Goal: Information Seeking & Learning: Compare options

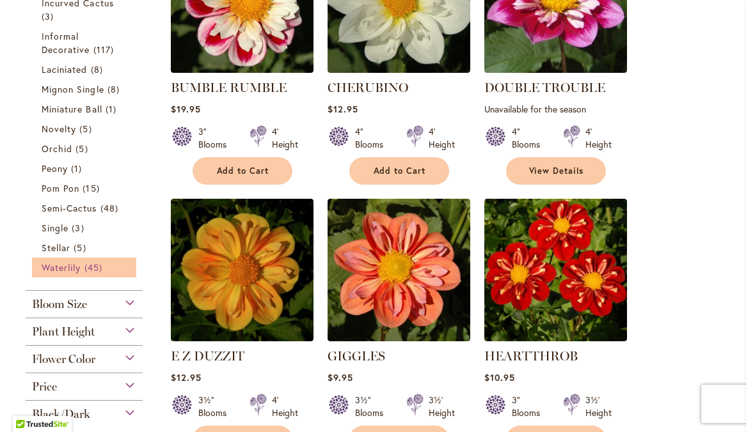
scroll to position [641, 0]
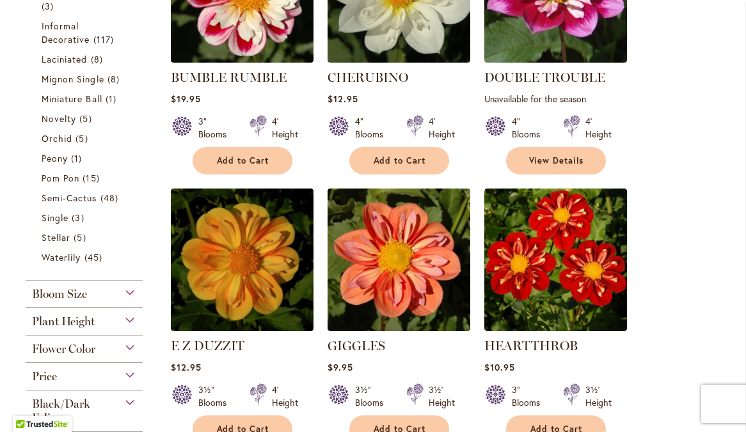
click at [127, 356] on div "Flower Color" at bounding box center [84, 346] width 117 height 20
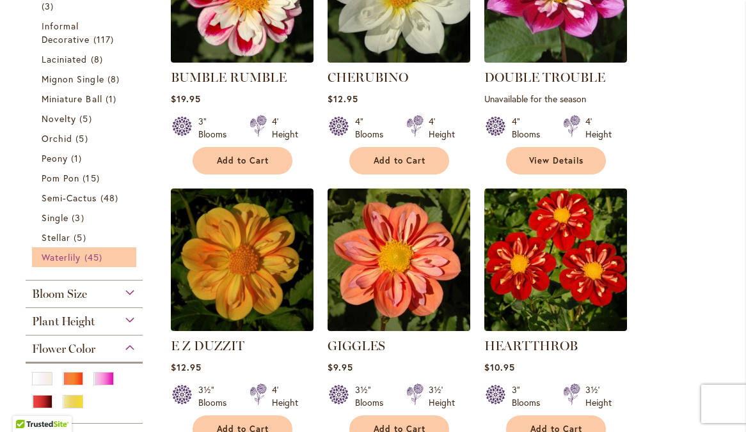
click at [75, 264] on span "Waterlily" at bounding box center [61, 257] width 39 height 12
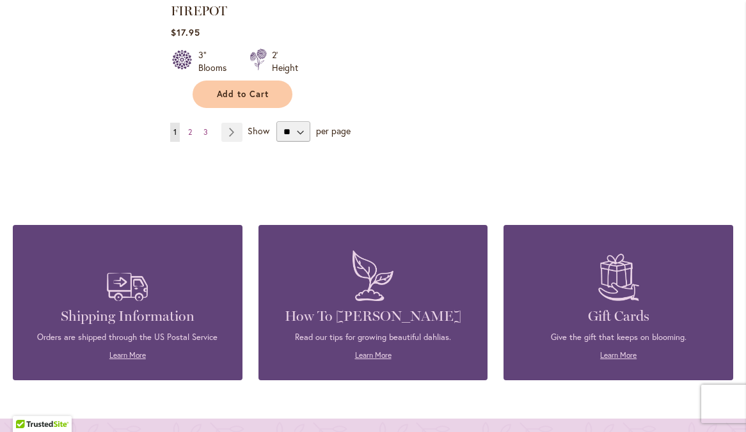
scroll to position [1801, 0]
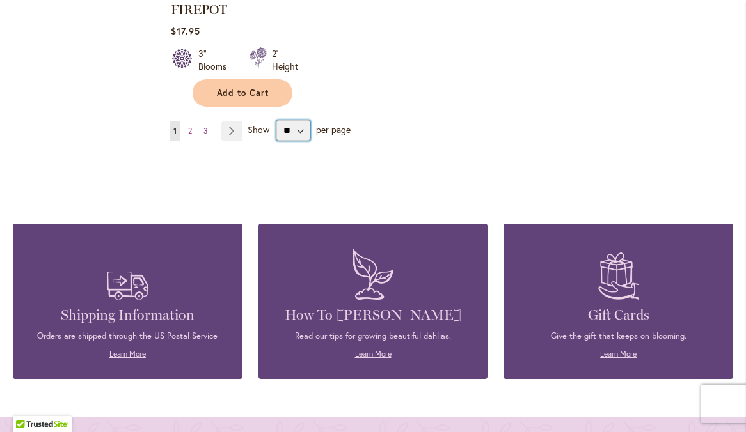
click at [301, 122] on select "** ** ** **" at bounding box center [293, 130] width 34 height 20
select select "**"
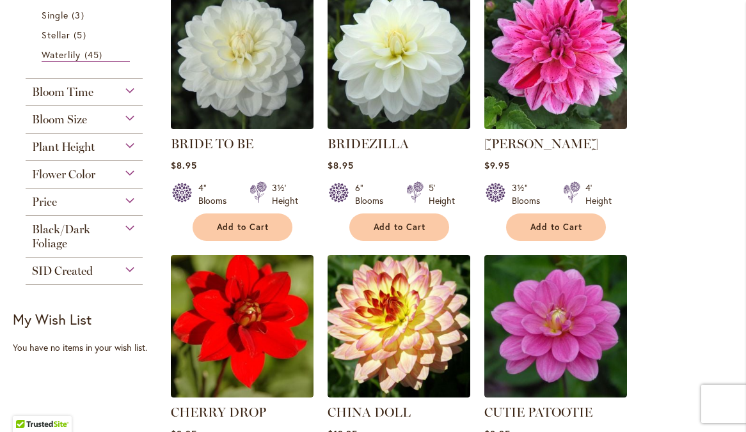
scroll to position [840, 0]
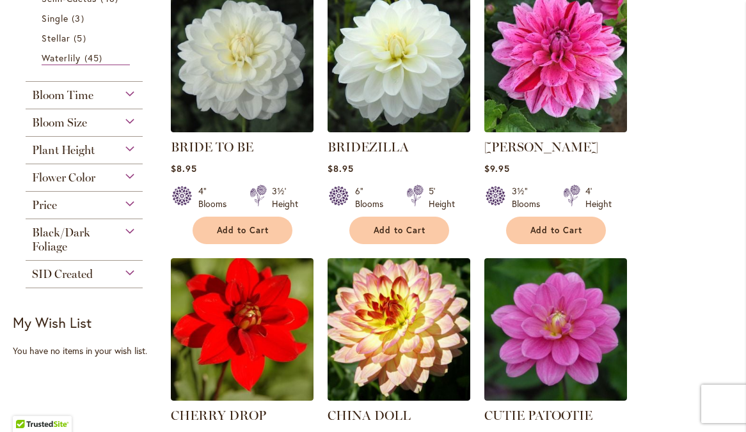
click at [130, 185] on div "Flower Color" at bounding box center [84, 174] width 117 height 20
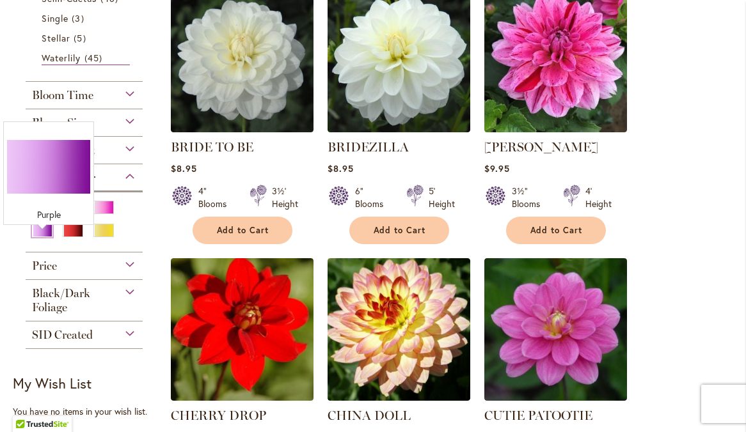
click at [38, 237] on div "Purple" at bounding box center [42, 230] width 20 height 13
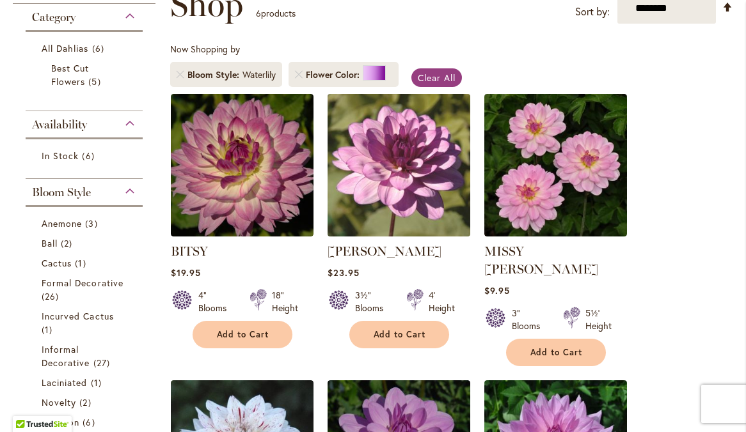
scroll to position [193, 0]
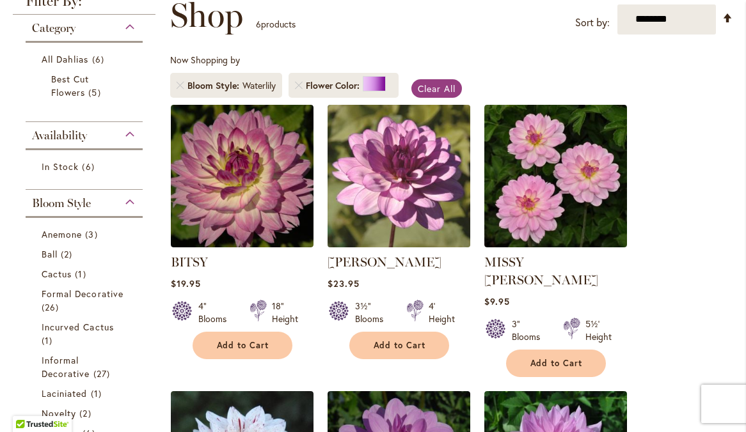
click at [445, 189] on img at bounding box center [399, 176] width 150 height 150
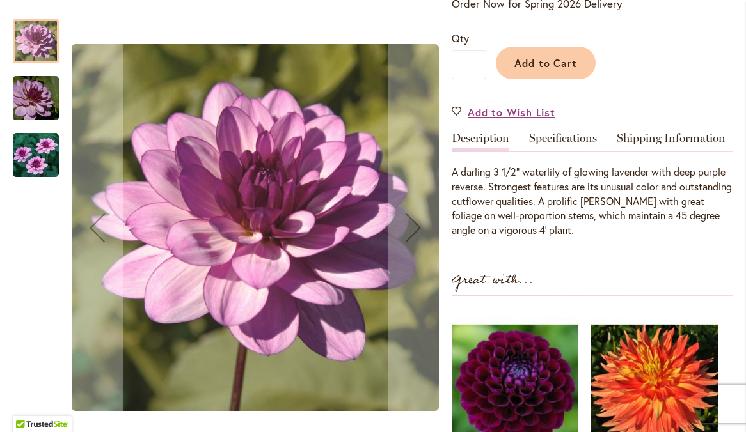
scroll to position [296, 0]
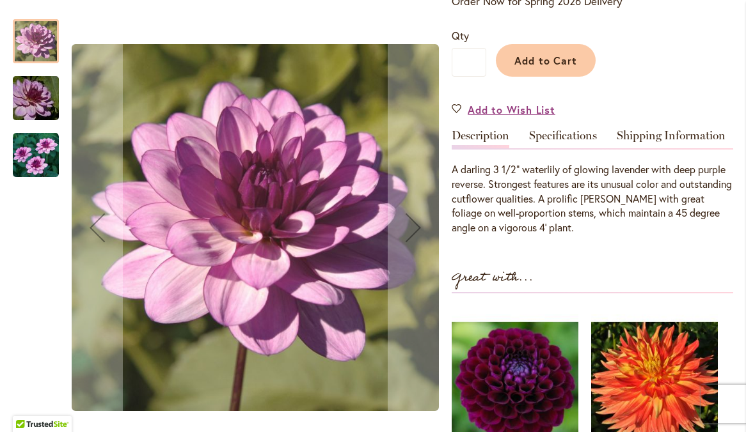
click at [44, 161] on img "LAUREN MICHELE" at bounding box center [36, 155] width 46 height 46
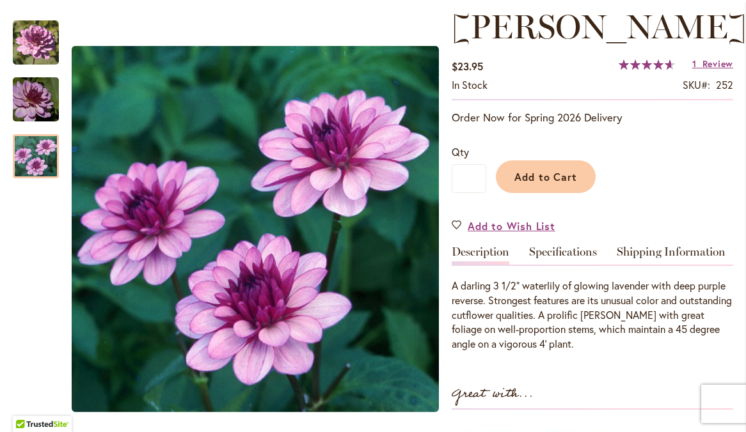
scroll to position [186, 0]
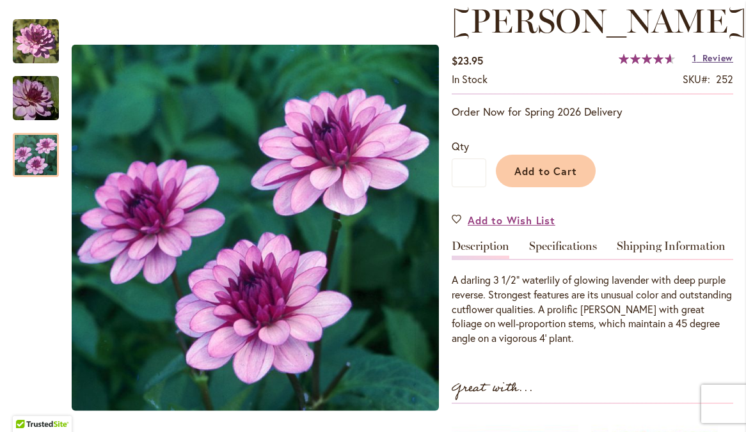
click at [707, 64] on span "Review" at bounding box center [717, 58] width 31 height 12
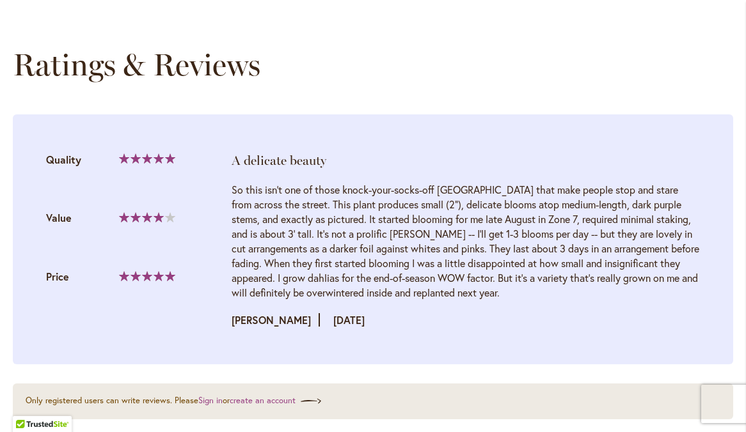
scroll to position [1308, 0]
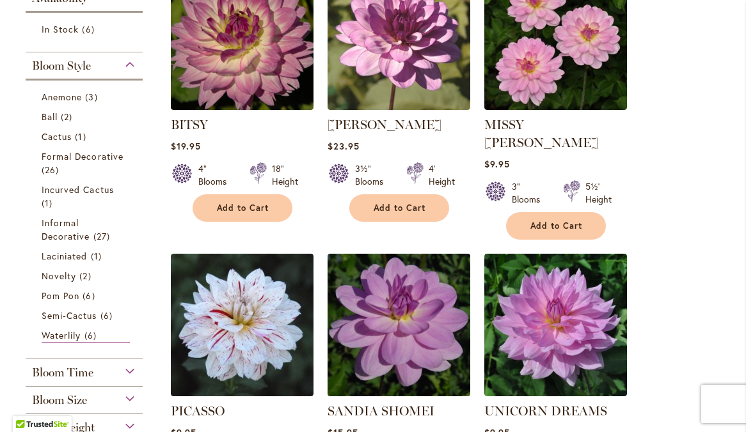
scroll to position [303, 0]
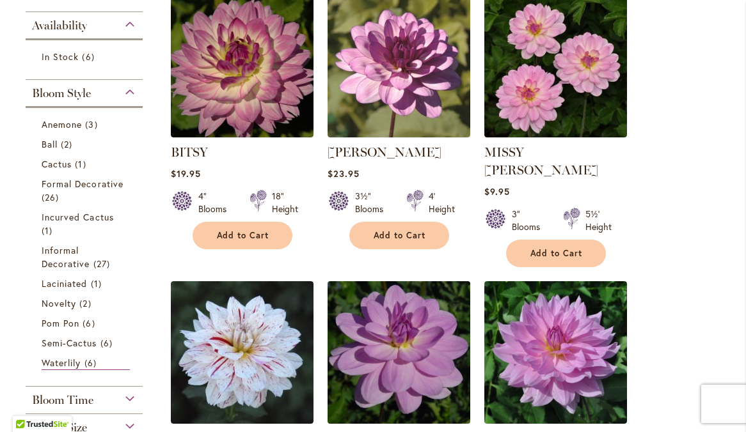
click at [406, 338] on img at bounding box center [399, 353] width 150 height 150
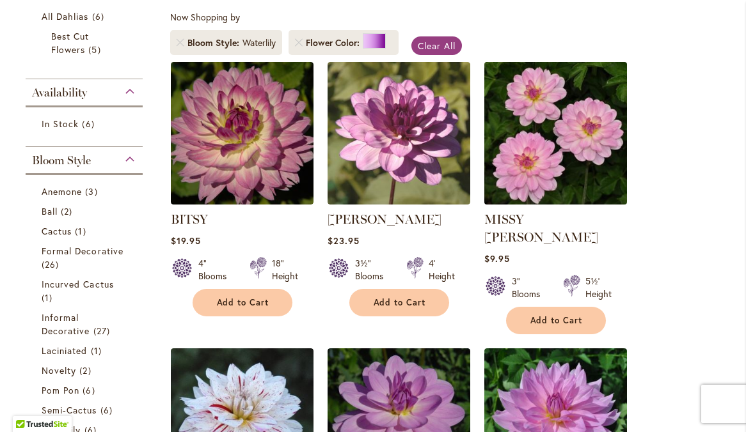
scroll to position [242, 0]
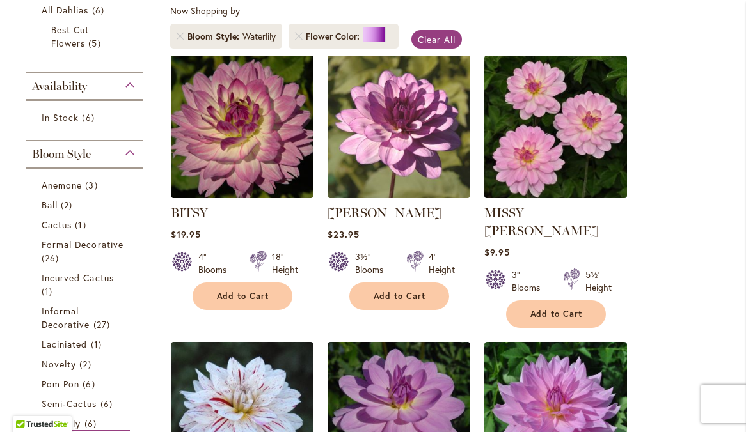
click at [549, 156] on img at bounding box center [555, 127] width 150 height 150
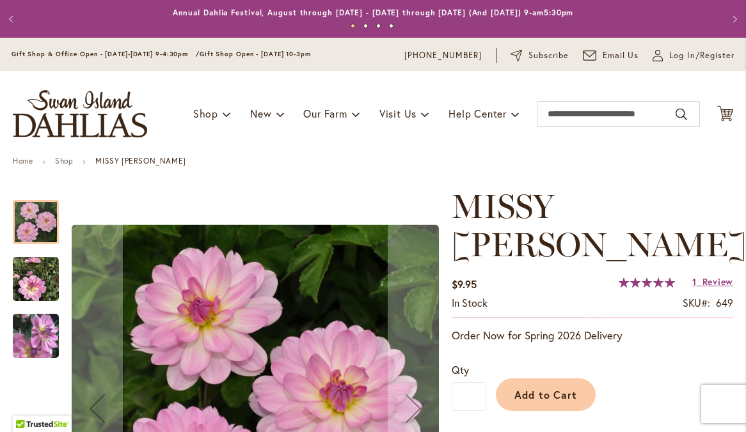
click at [41, 303] on img "MISSY SUE" at bounding box center [36, 280] width 46 height 46
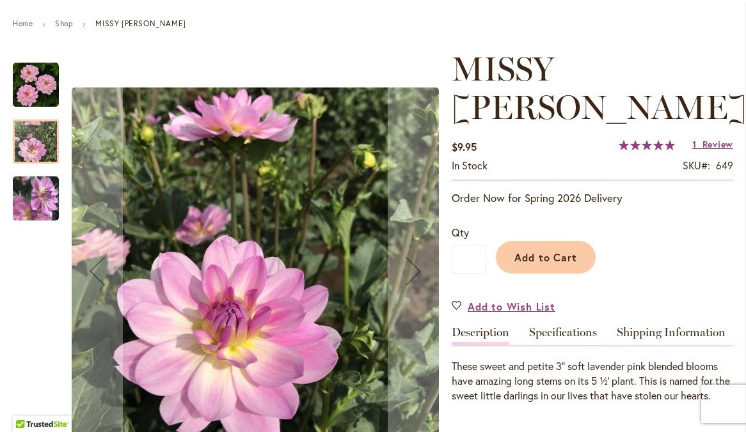
scroll to position [139, 0]
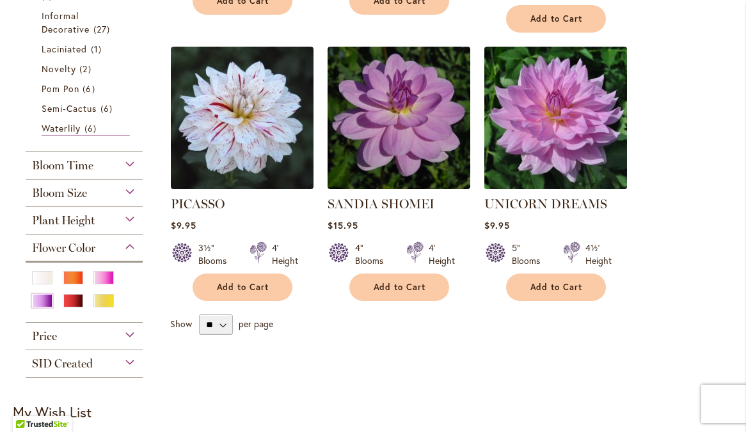
scroll to position [539, 0]
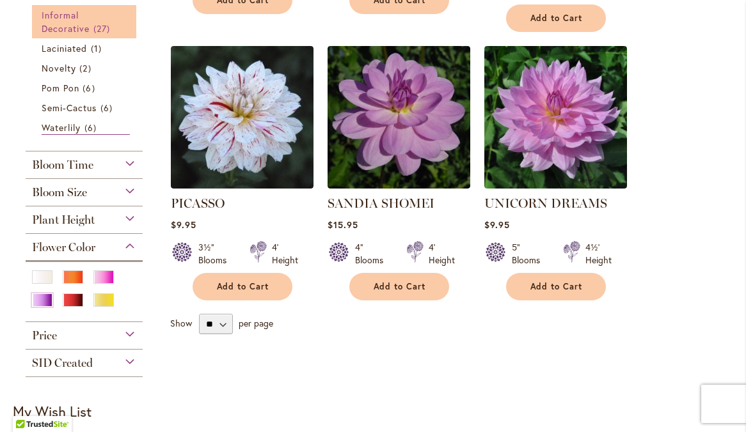
click at [72, 35] on span "Informal Decorative" at bounding box center [66, 22] width 49 height 26
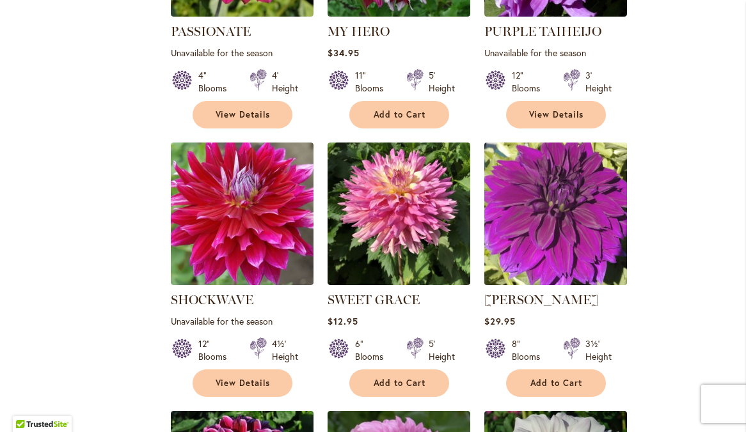
scroll to position [2073, 0]
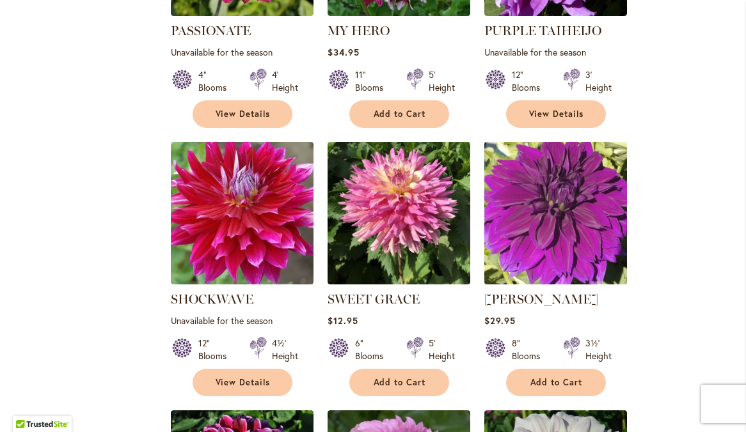
click at [578, 227] on img at bounding box center [555, 213] width 150 height 150
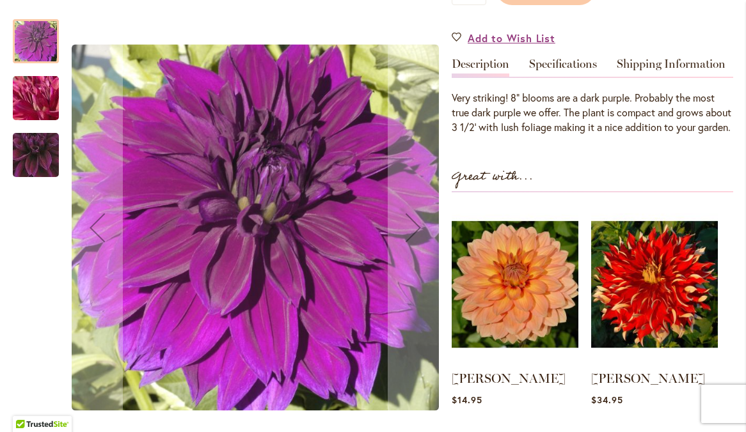
scroll to position [375, 0]
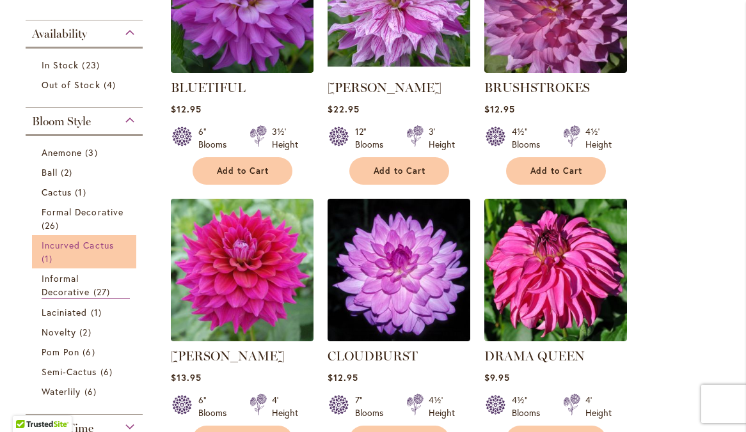
scroll to position [365, 0]
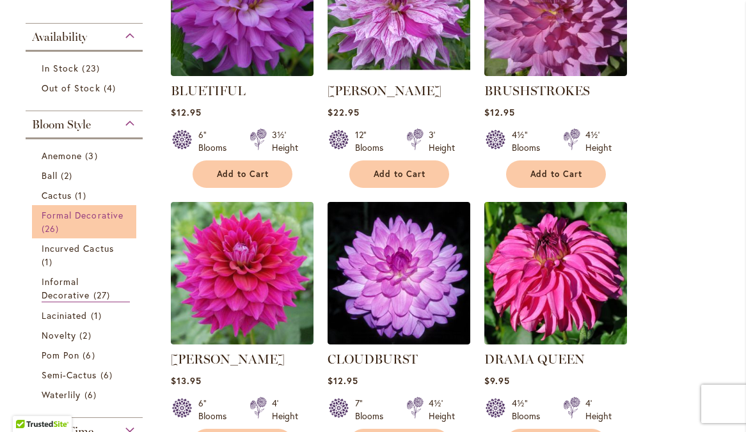
click at [100, 221] on span "Formal Decorative" at bounding box center [83, 215] width 82 height 12
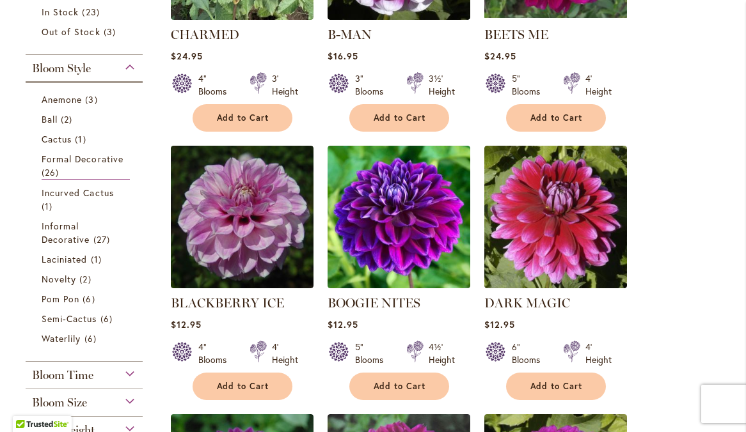
scroll to position [429, 0]
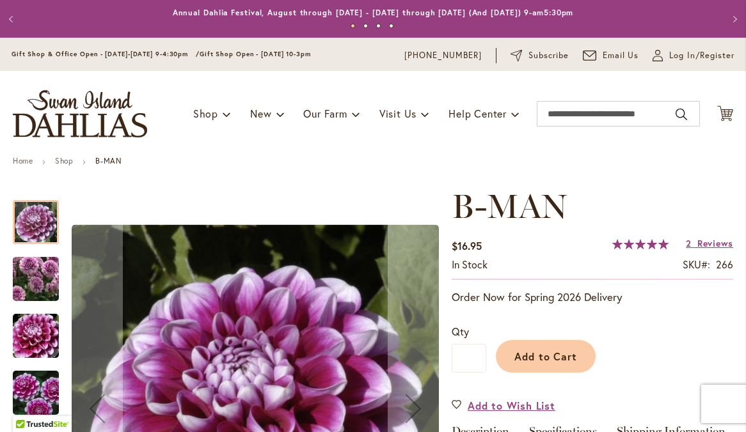
click at [43, 285] on img "B-MAN" at bounding box center [36, 279] width 92 height 80
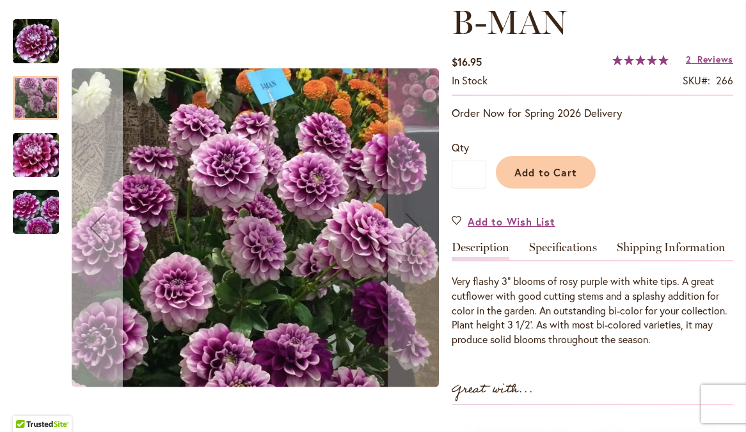
scroll to position [193, 0]
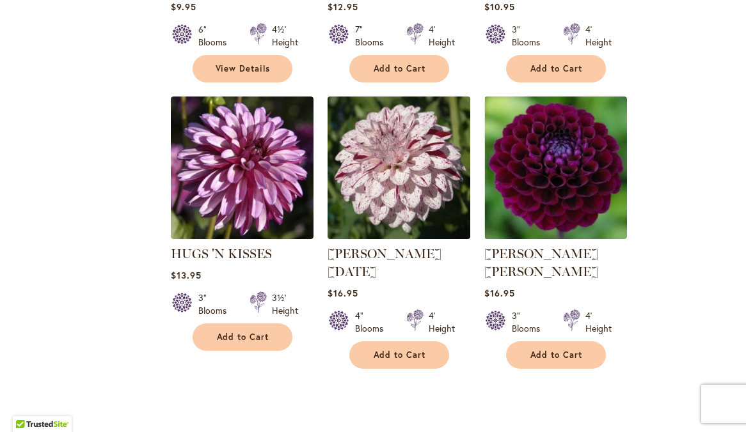
scroll to position [984, 0]
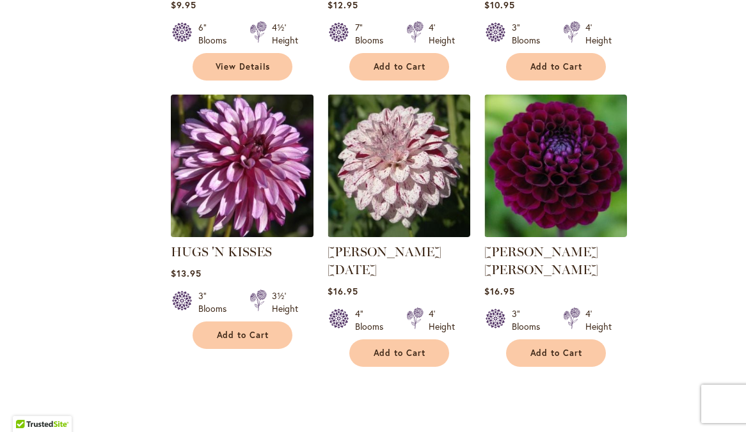
click at [257, 189] on img at bounding box center [242, 166] width 150 height 150
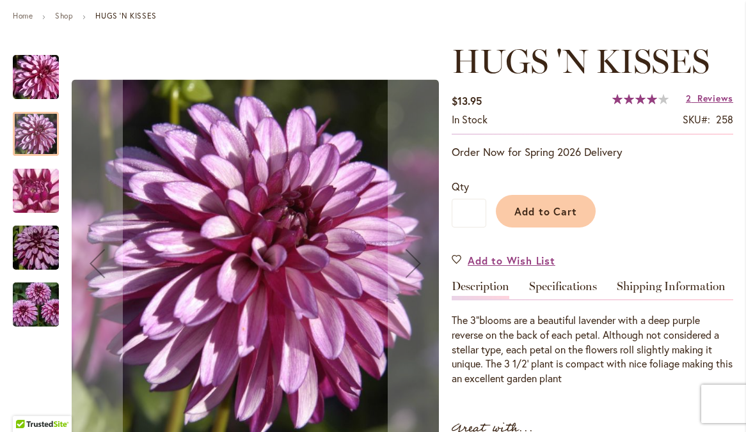
scroll to position [146, 0]
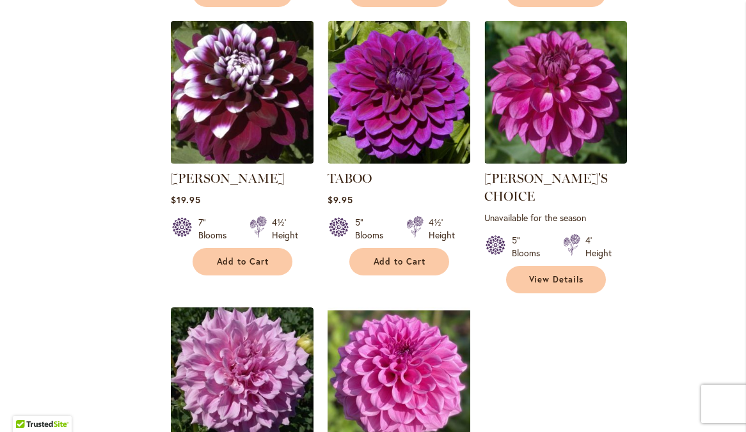
scroll to position [2192, 0]
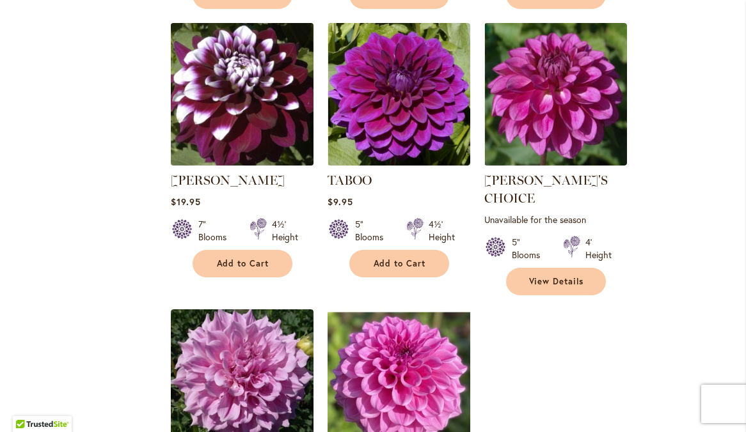
click at [277, 97] on img at bounding box center [242, 94] width 150 height 150
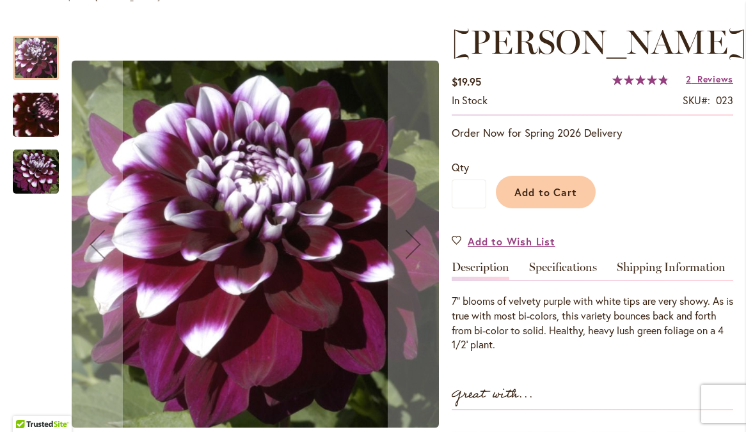
scroll to position [163, 0]
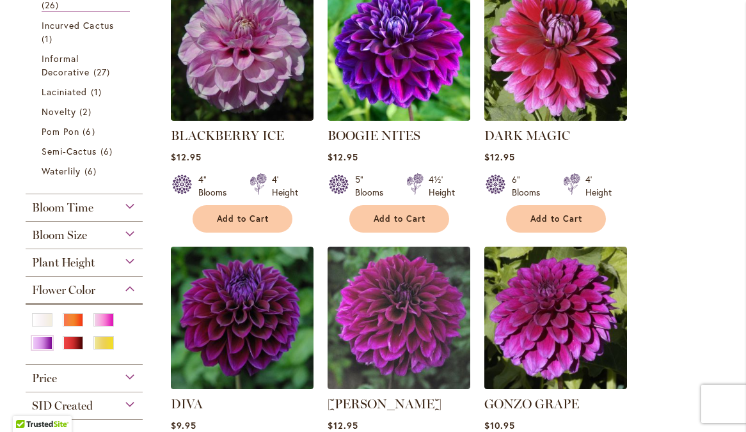
scroll to position [587, 0]
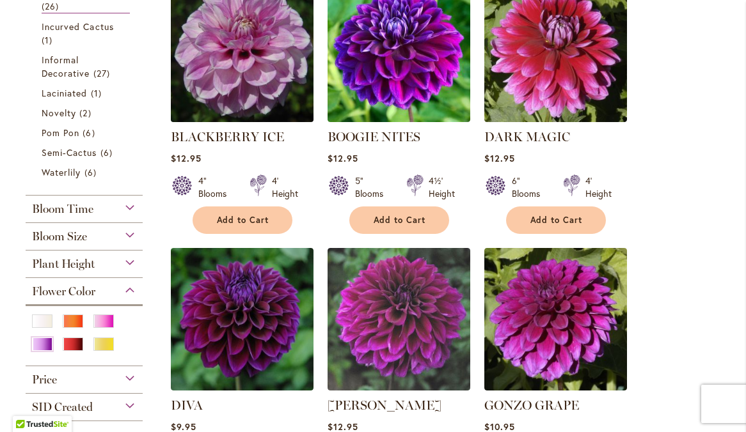
click at [255, 45] on img at bounding box center [242, 51] width 150 height 150
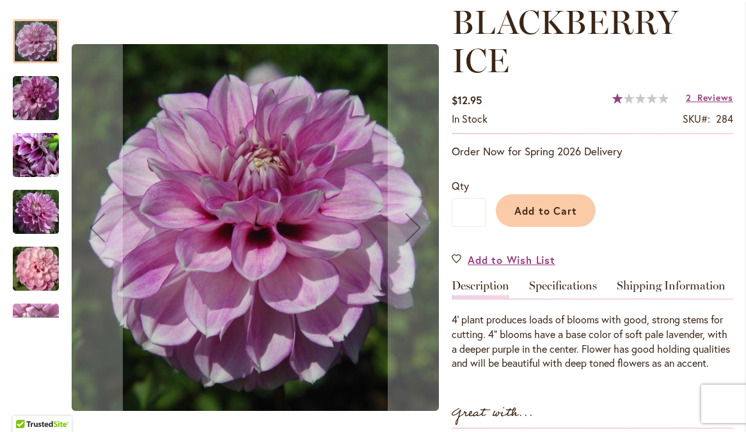
scroll to position [191, 0]
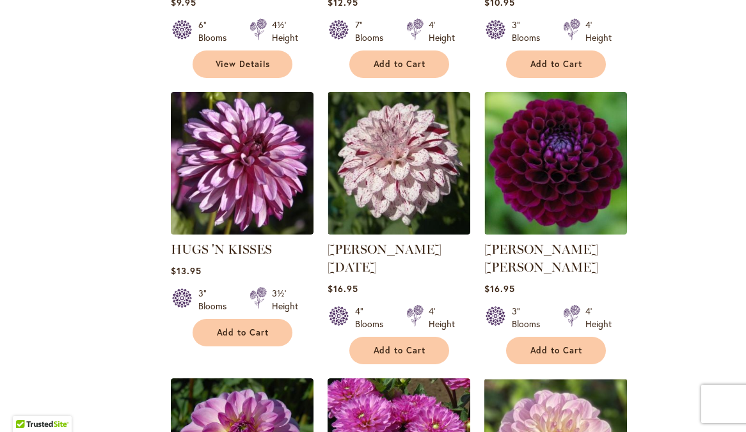
scroll to position [992, 0]
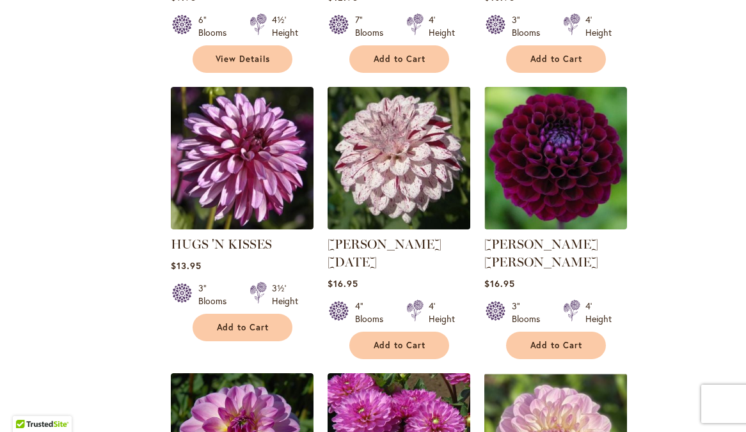
click at [399, 157] on img at bounding box center [399, 158] width 150 height 150
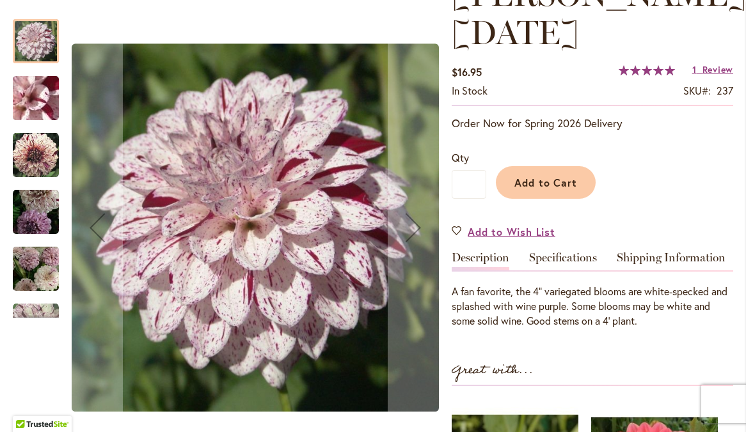
scroll to position [214, 0]
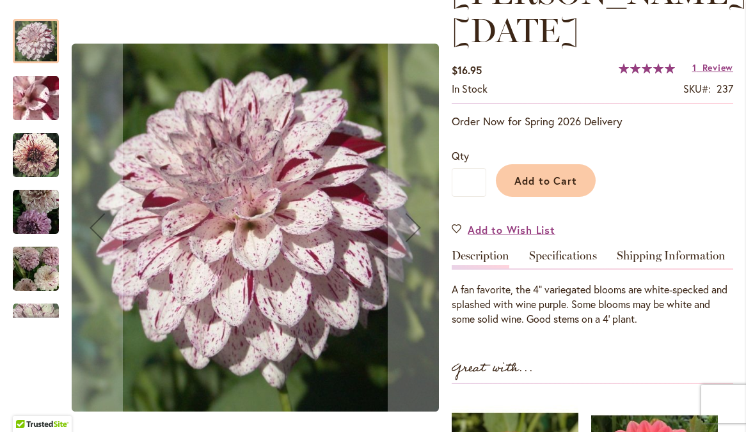
click at [40, 269] on img "HULIN'S CARNIVAL" at bounding box center [36, 268] width 46 height 49
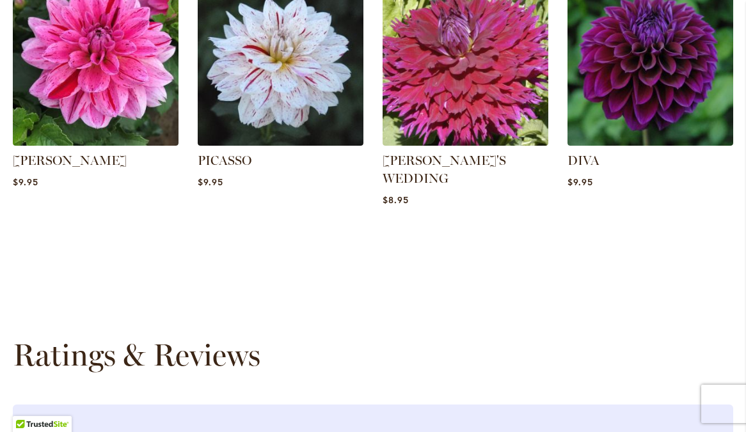
scroll to position [1032, 0]
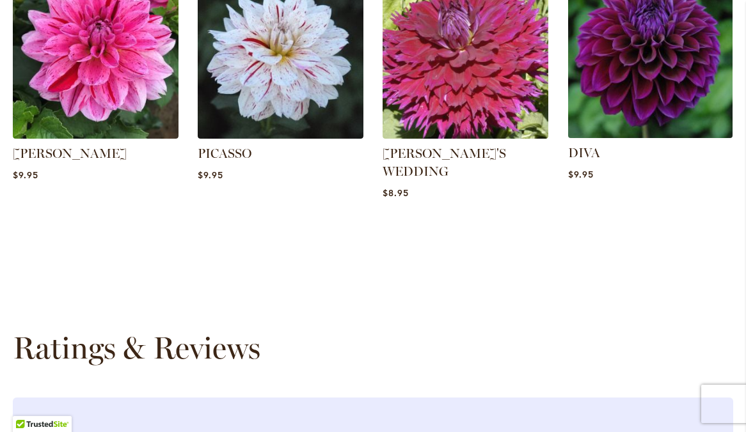
click at [654, 48] on img at bounding box center [650, 55] width 173 height 173
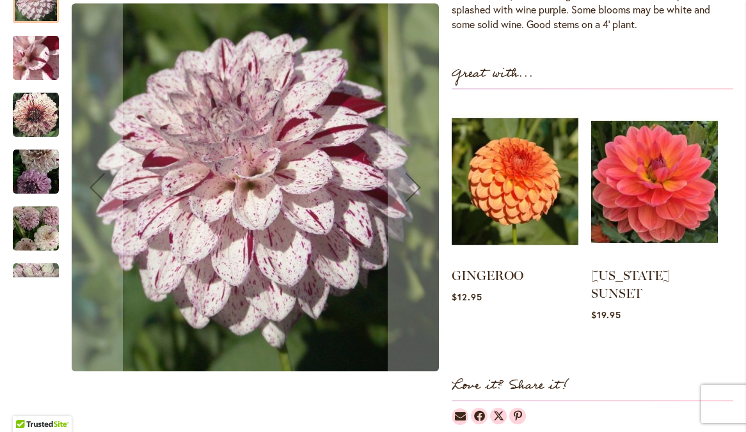
scroll to position [512, 0]
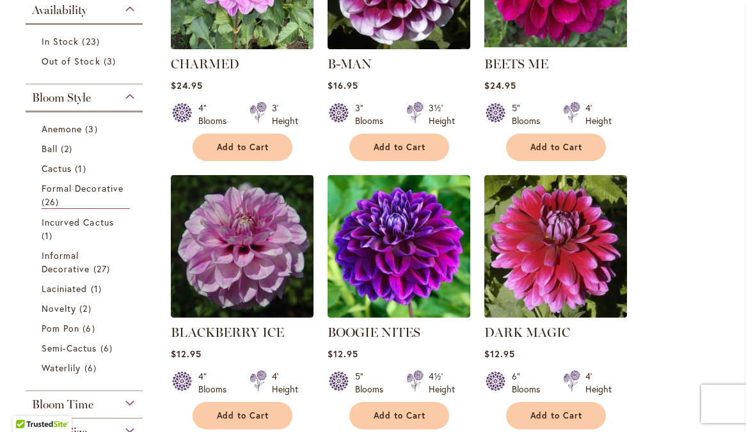
scroll to position [392, 0]
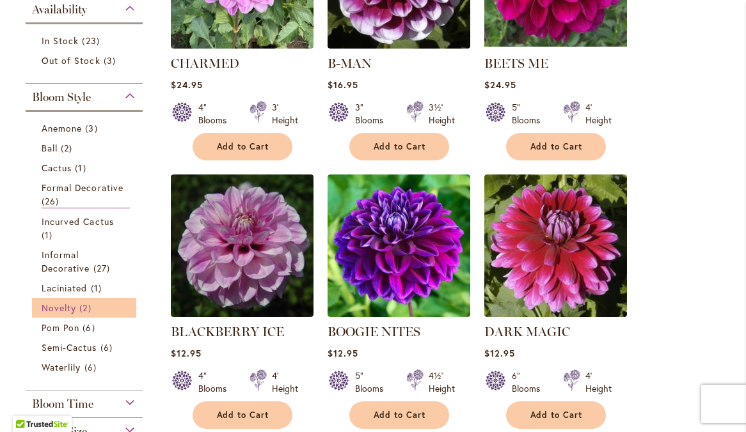
click at [67, 314] on span "Novelty" at bounding box center [59, 308] width 35 height 12
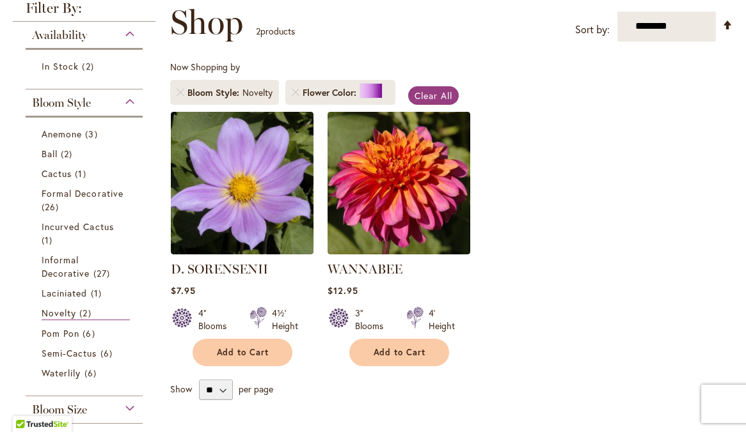
scroll to position [211, 0]
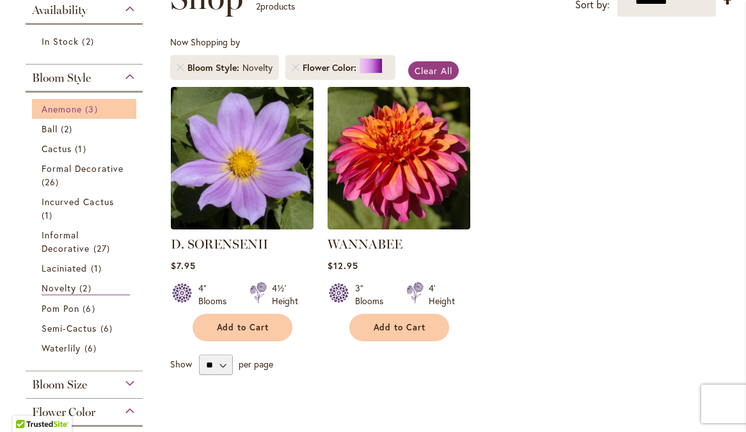
click at [68, 115] on span "Anemone" at bounding box center [62, 109] width 40 height 12
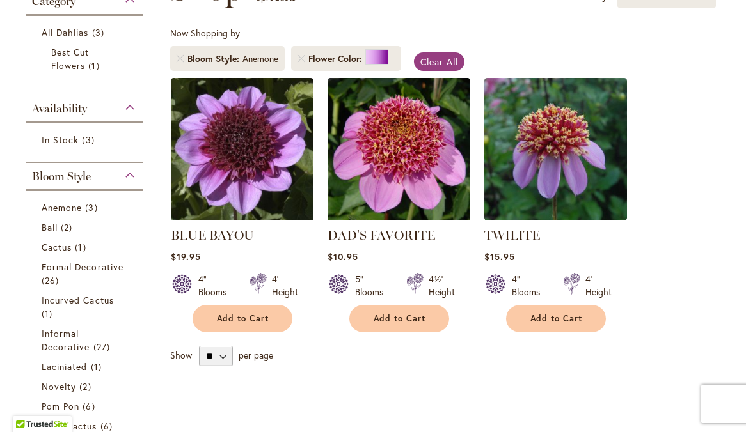
scroll to position [219, 0]
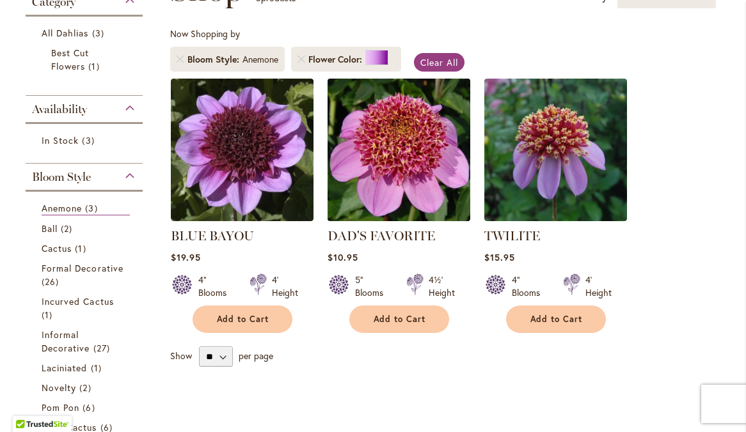
click at [423, 171] on img at bounding box center [399, 150] width 150 height 150
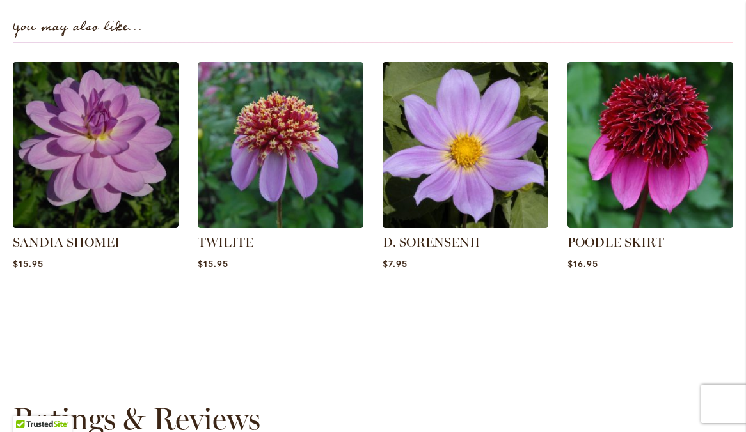
scroll to position [903, 0]
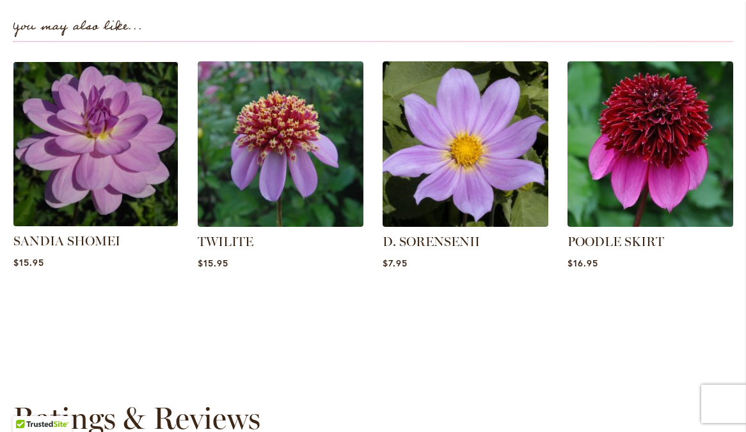
click at [95, 151] on img at bounding box center [96, 144] width 173 height 173
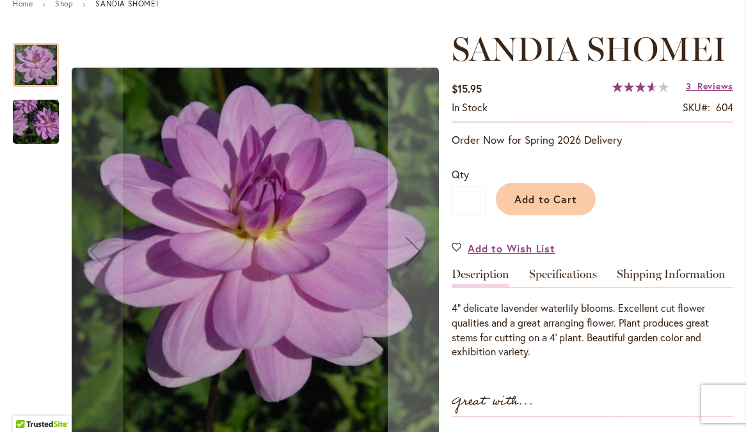
scroll to position [159, 0]
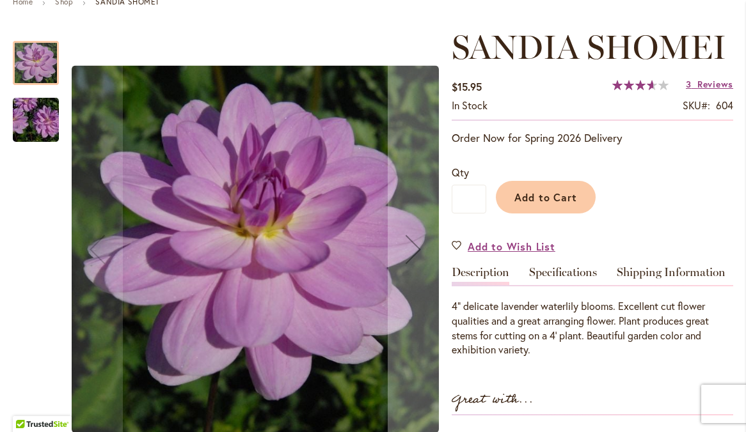
click at [42, 124] on img "SANDIA SHOMEI" at bounding box center [36, 120] width 92 height 61
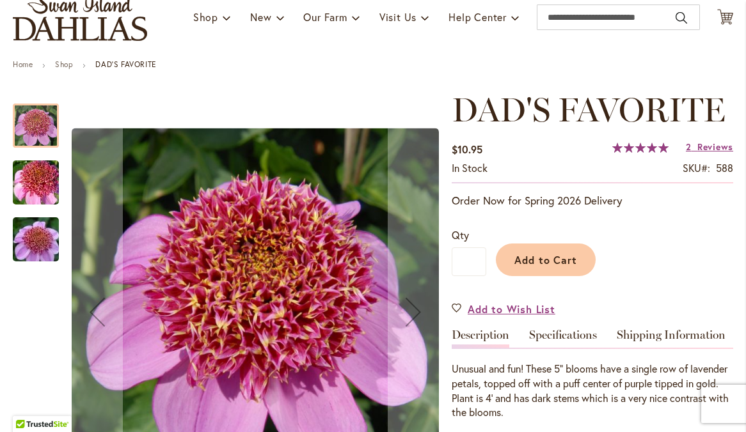
scroll to position [101, 0]
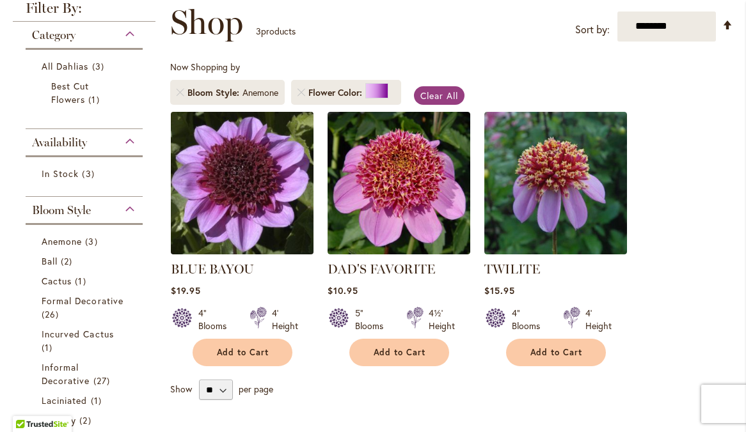
scroll to position [211, 0]
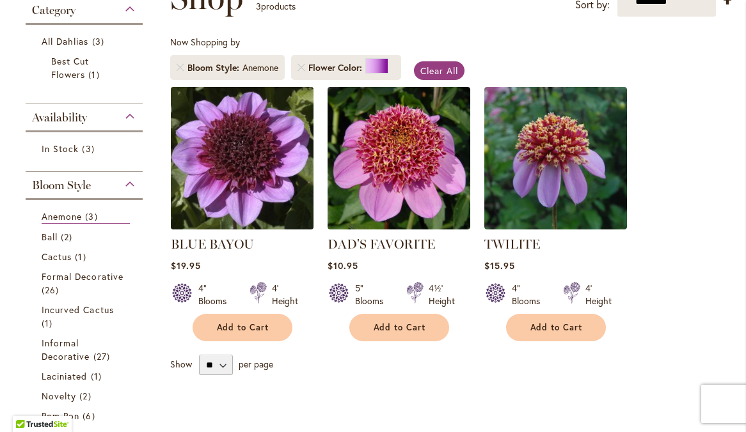
click at [251, 173] on img at bounding box center [242, 158] width 150 height 150
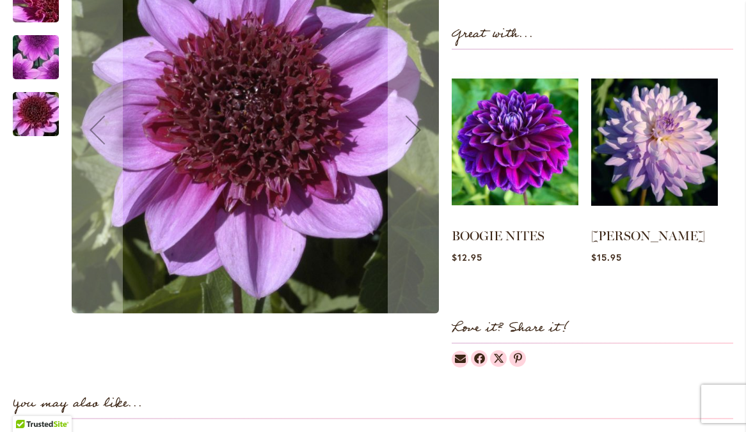
scroll to position [558, 0]
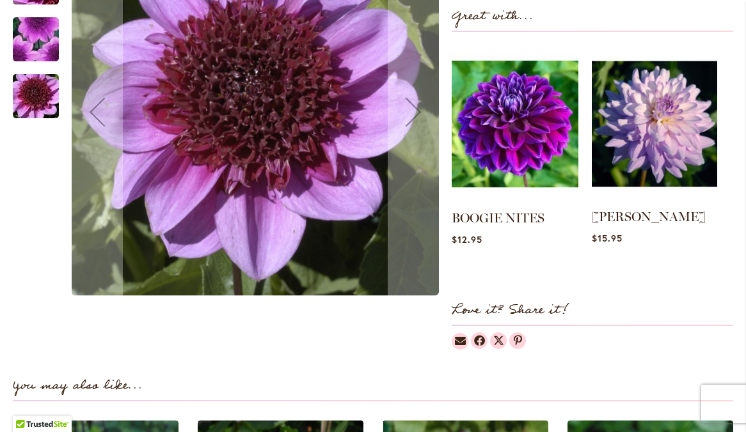
click at [659, 159] on img at bounding box center [654, 123] width 125 height 157
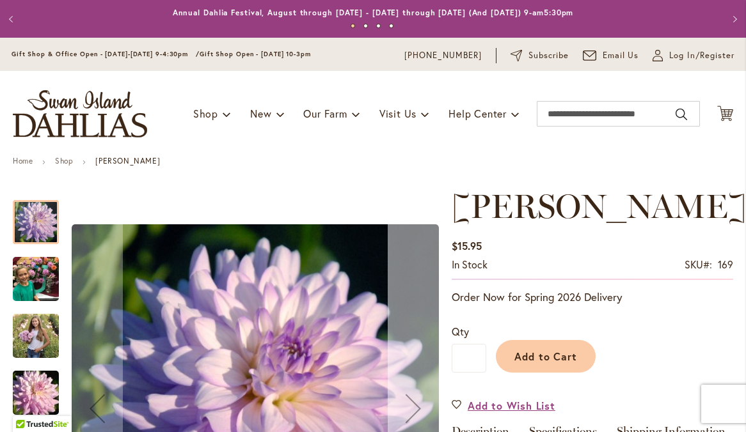
click at [414, 423] on div "Next" at bounding box center [413, 408] width 51 height 51
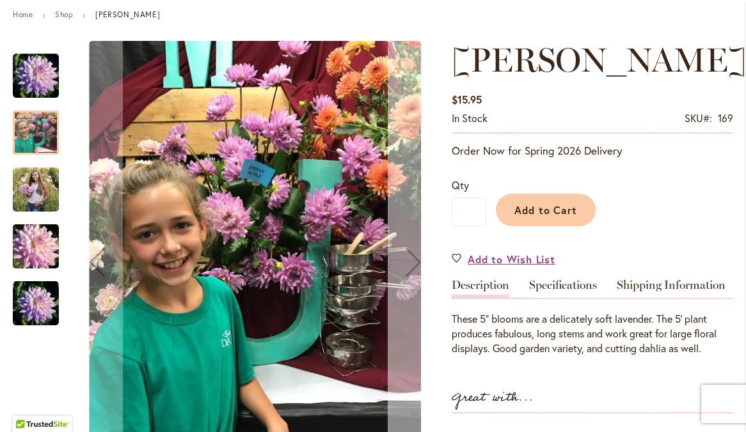
scroll to position [149, 0]
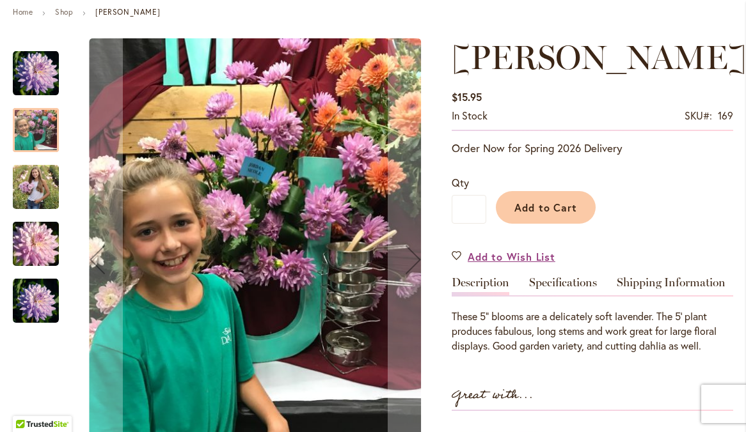
click at [22, 209] on img "JORDAN NICOLE" at bounding box center [36, 187] width 46 height 58
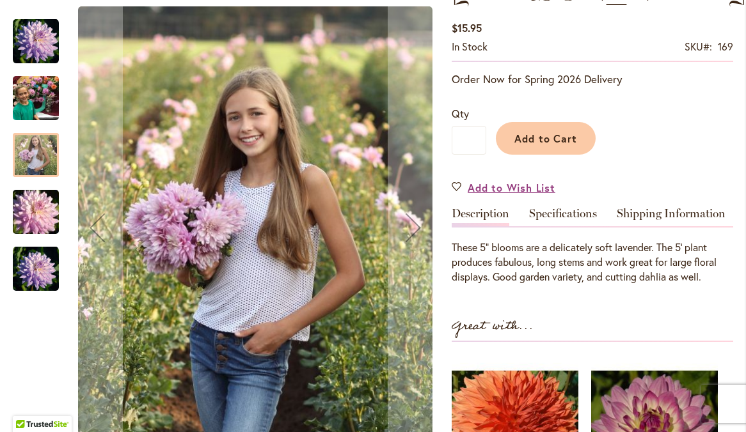
scroll to position [226, 0]
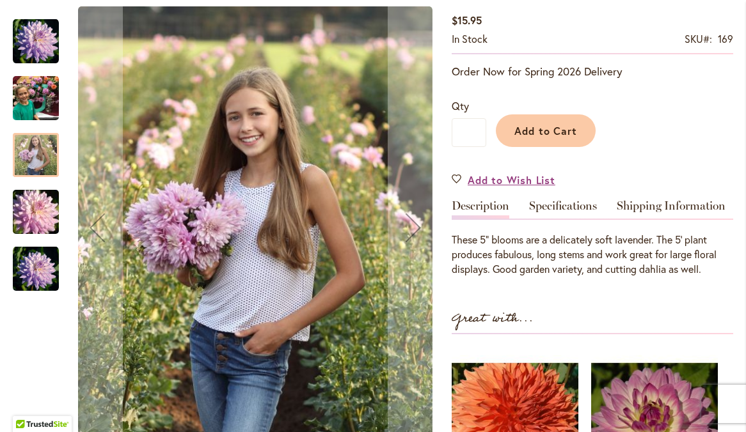
click at [31, 258] on img "JORDAN NICOLE" at bounding box center [36, 269] width 46 height 46
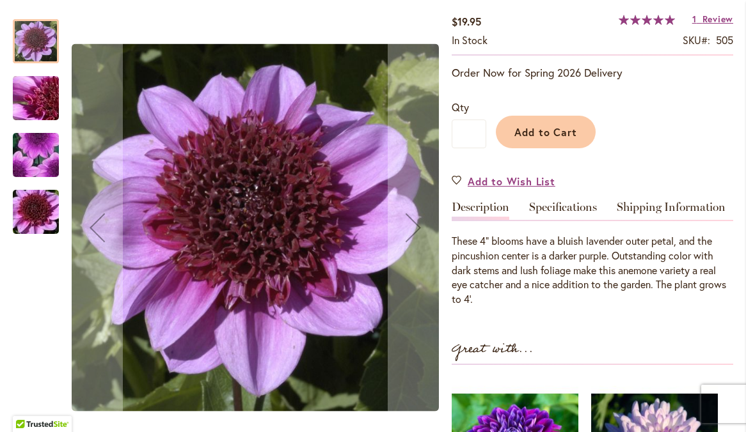
scroll to position [223, 0]
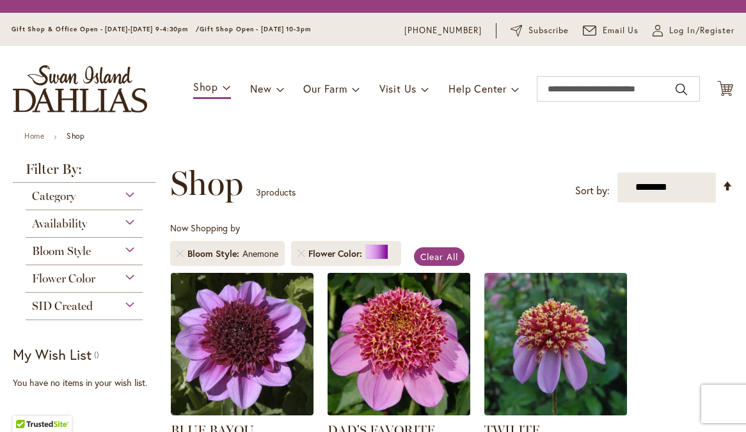
click at [423, 370] on img at bounding box center [399, 344] width 150 height 150
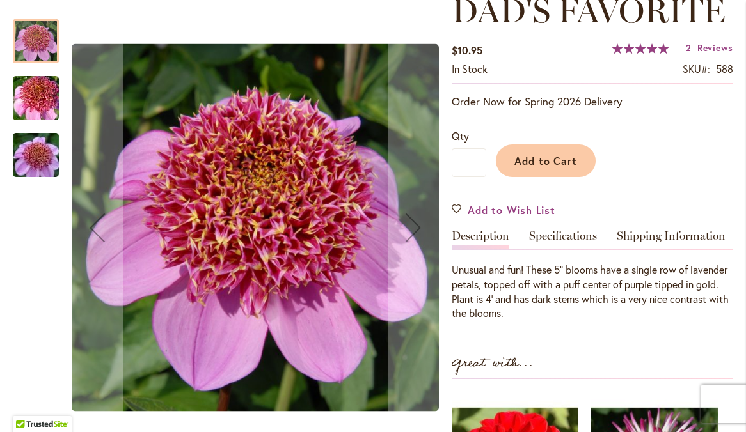
scroll to position [193, 0]
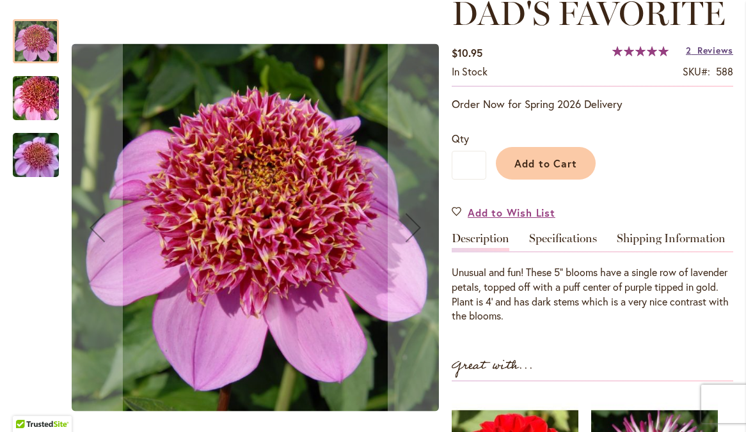
click at [707, 56] on span "Reviews" at bounding box center [715, 50] width 36 height 12
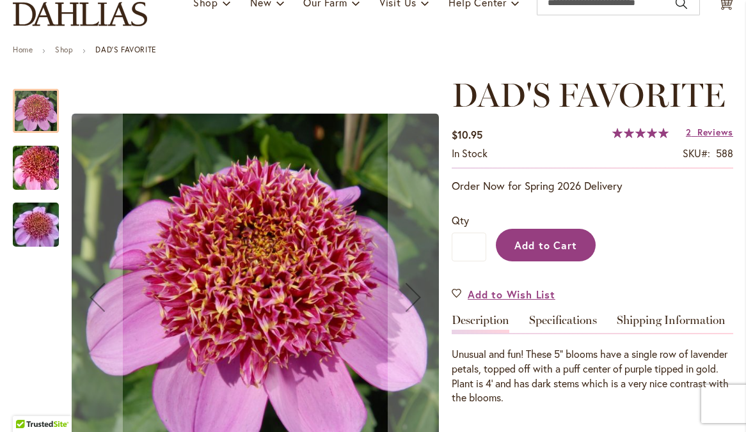
scroll to position [0, 0]
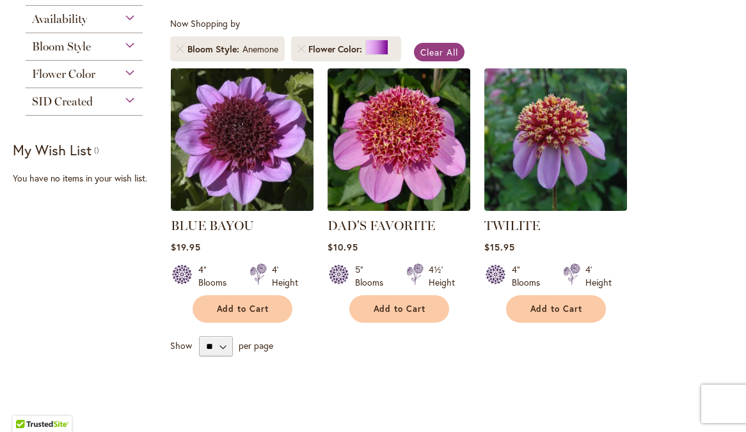
scroll to position [203, 0]
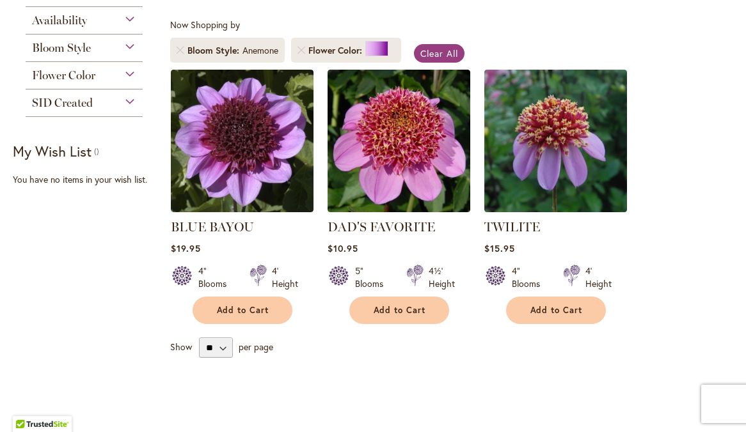
click at [83, 83] on span "Flower Color" at bounding box center [63, 75] width 63 height 14
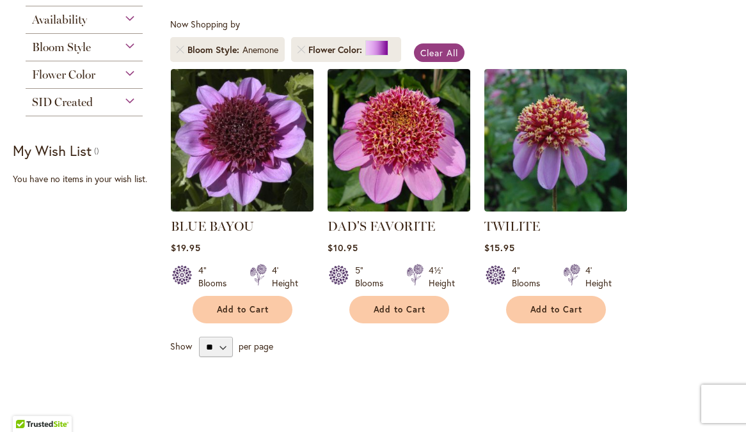
click at [134, 82] on div "Flower Color" at bounding box center [84, 71] width 117 height 20
click at [301, 54] on link "Remove Flower Color Purple" at bounding box center [301, 50] width 8 height 8
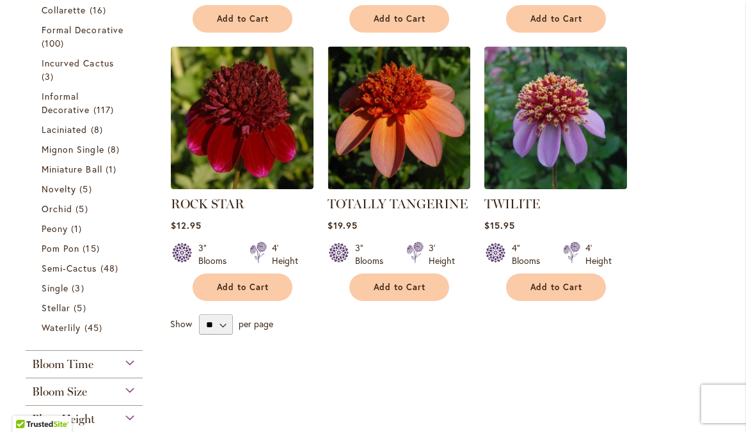
scroll to position [510, 0]
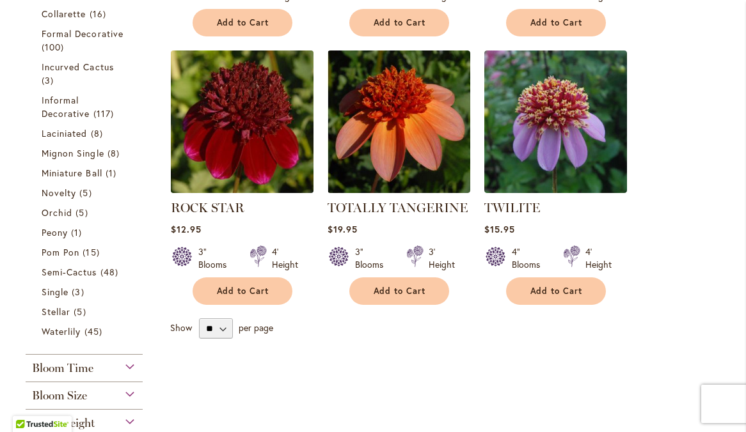
click at [287, 127] on img at bounding box center [242, 122] width 150 height 150
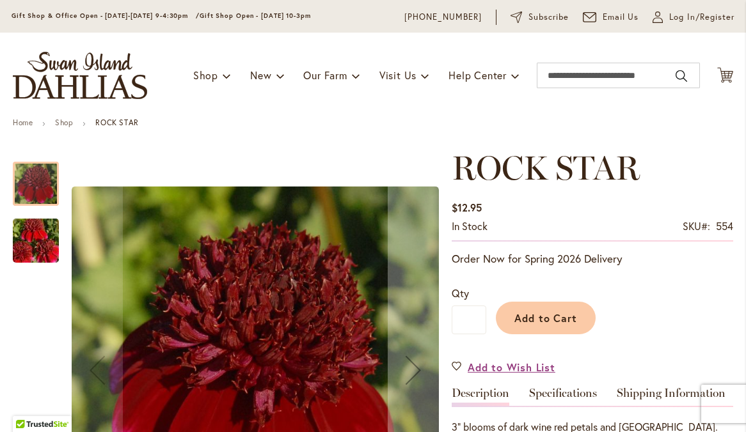
scroll to position [59, 0]
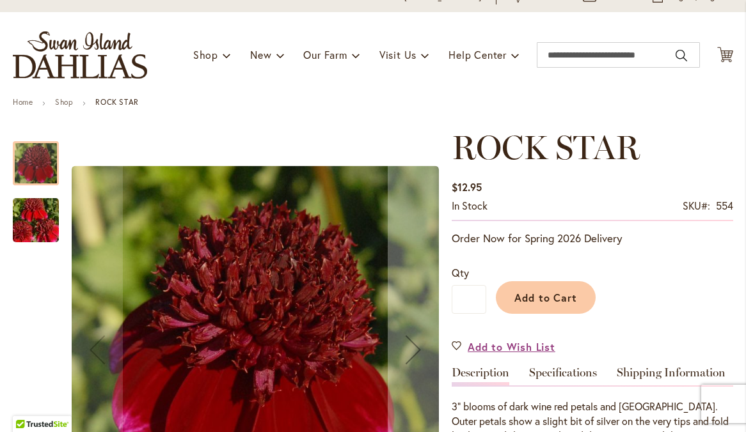
click at [50, 240] on img "ROCK STAR" at bounding box center [36, 220] width 92 height 61
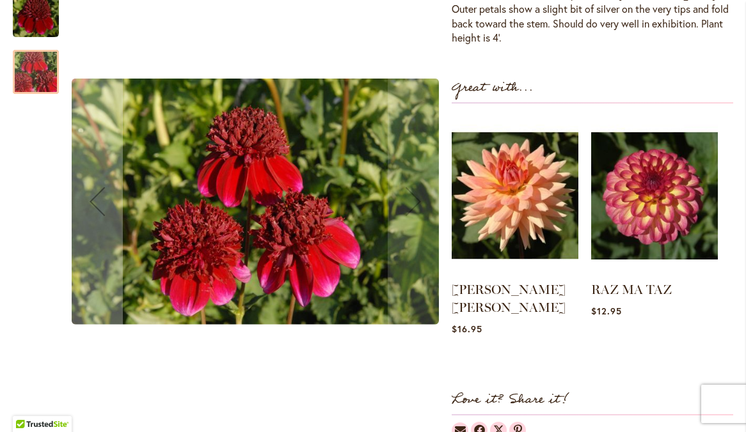
scroll to position [474, 0]
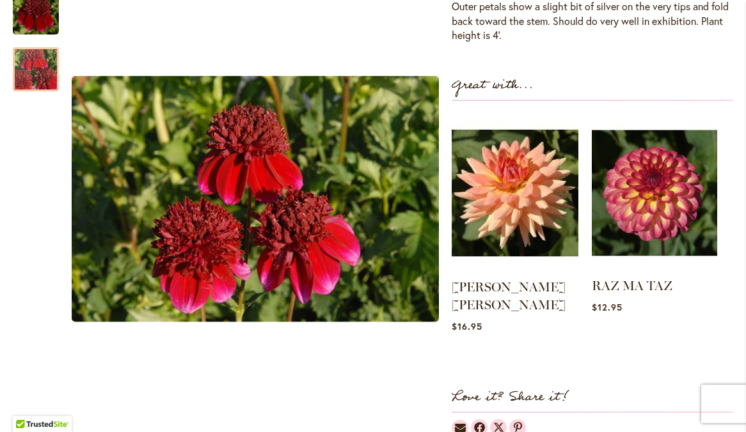
click at [651, 243] on img at bounding box center [654, 193] width 125 height 157
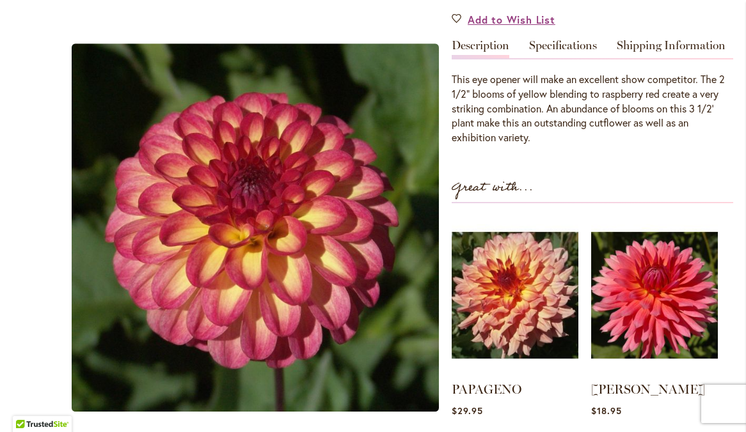
scroll to position [389, 0]
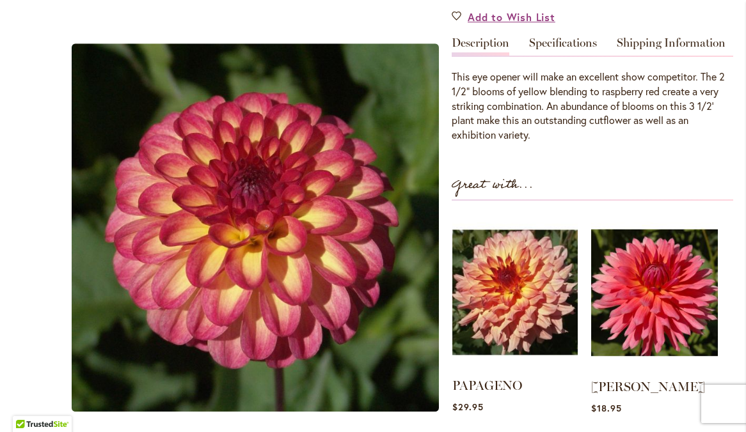
click at [518, 294] on img at bounding box center [514, 292] width 125 height 157
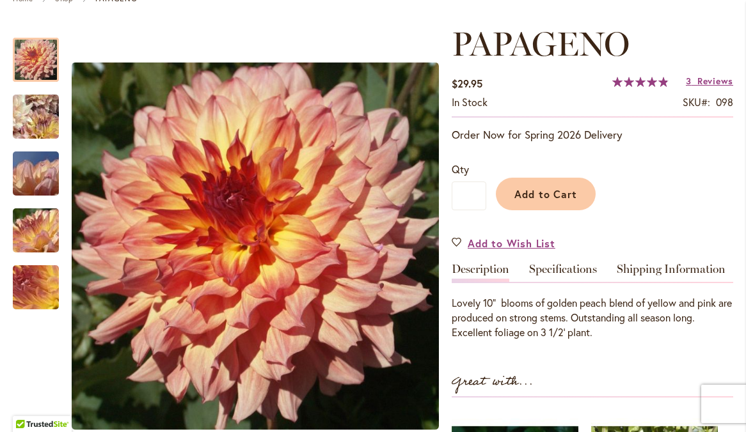
scroll to position [149, 0]
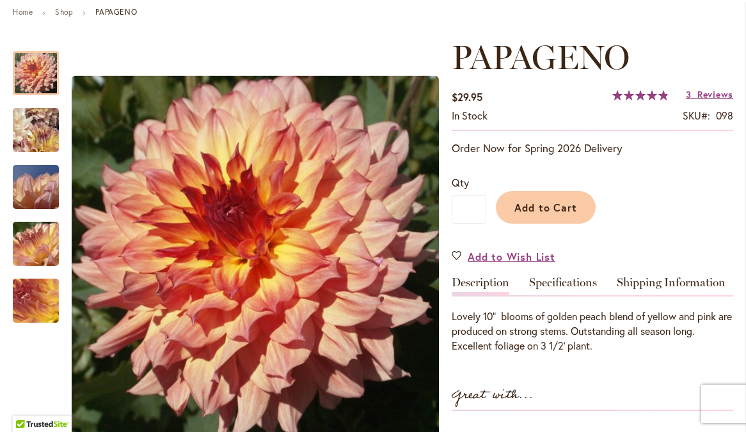
drag, startPoint x: 703, startPoint y: 107, endPoint x: 693, endPoint y: 127, distance: 21.5
click at [702, 100] on span "Reviews" at bounding box center [715, 94] width 36 height 12
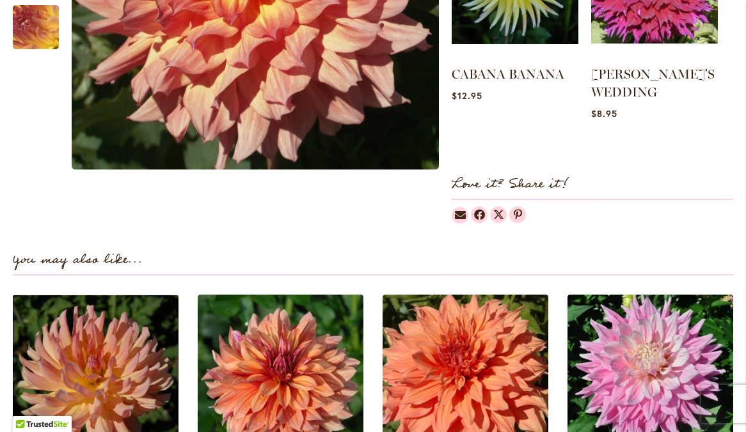
scroll to position [731, 0]
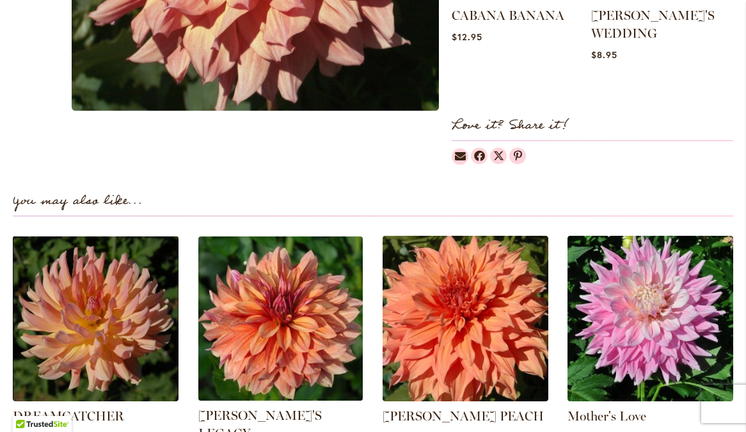
click at [296, 345] on img at bounding box center [280, 318] width 173 height 173
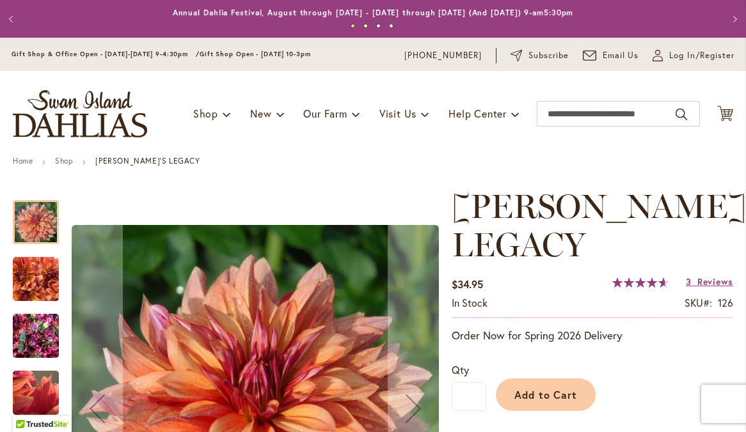
click at [19, 340] on img "Andy's Legacy" at bounding box center [36, 336] width 46 height 61
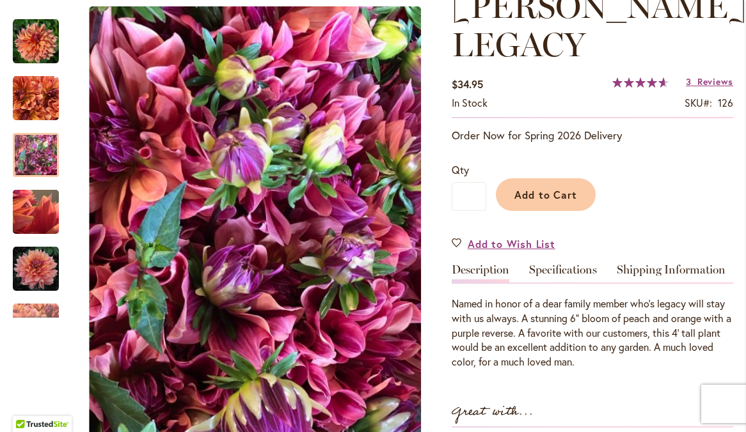
scroll to position [201, 0]
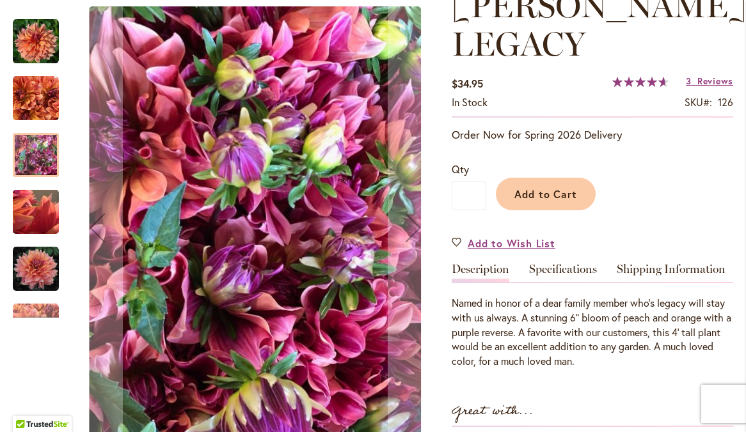
click at [40, 276] on img "Andy's Legacy" at bounding box center [36, 269] width 46 height 46
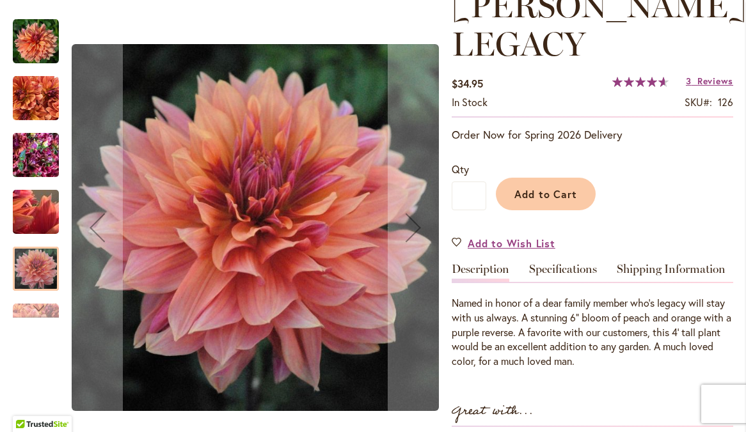
click at [50, 309] on div "Next" at bounding box center [36, 308] width 46 height 19
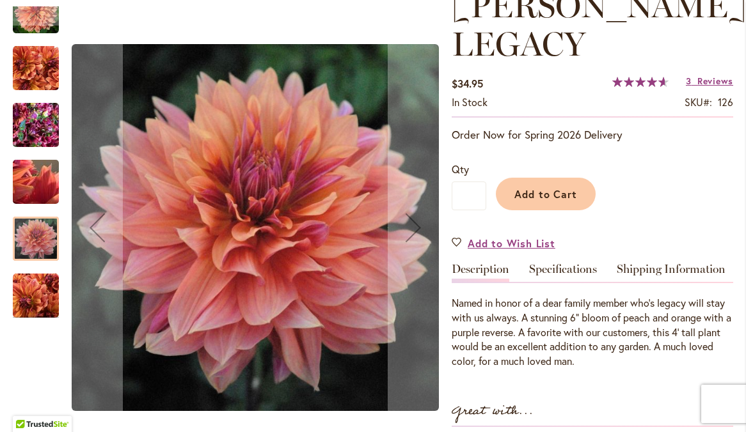
click at [45, 296] on img "Andy's Legacy" at bounding box center [36, 296] width 46 height 46
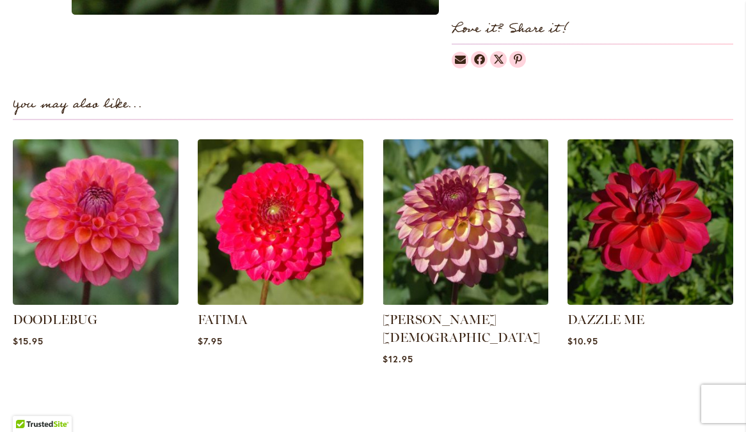
scroll to position [846, 0]
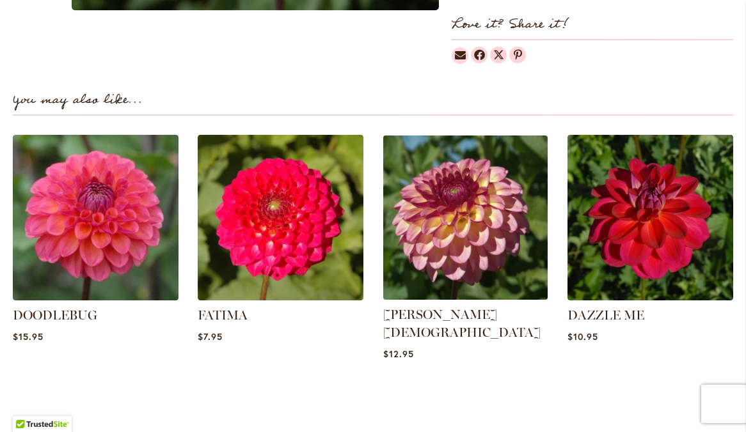
click at [496, 256] on img at bounding box center [465, 217] width 173 height 173
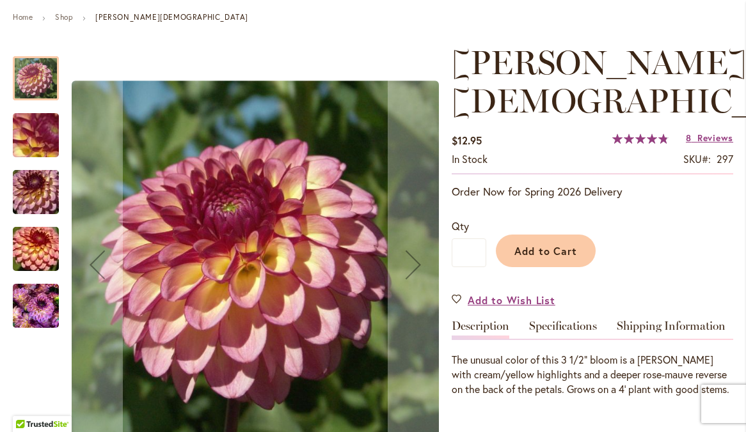
scroll to position [145, 0]
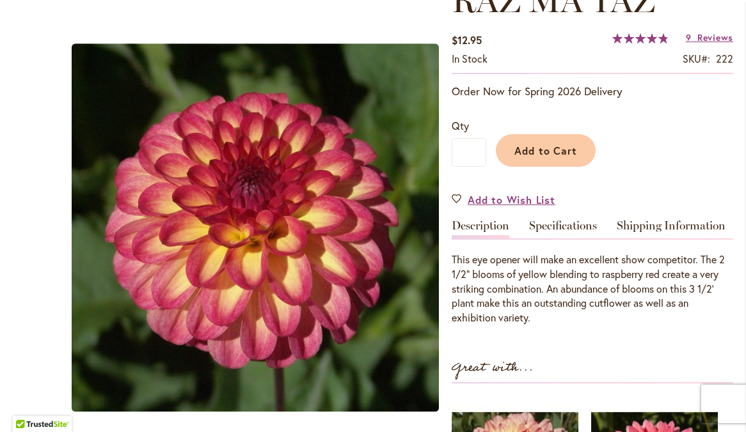
scroll to position [207, 0]
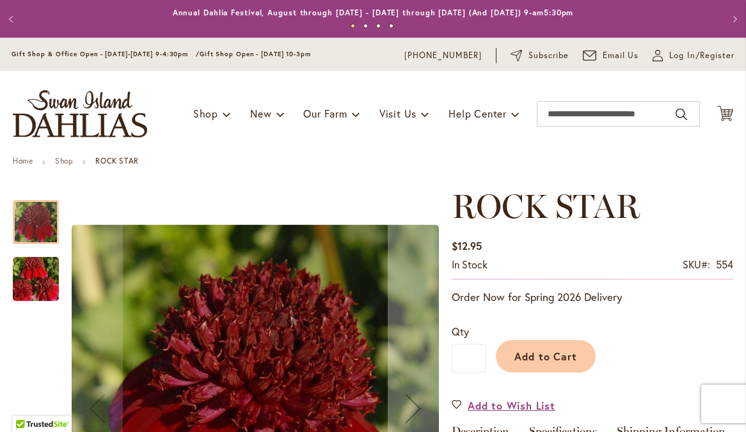
scroll to position [3, 0]
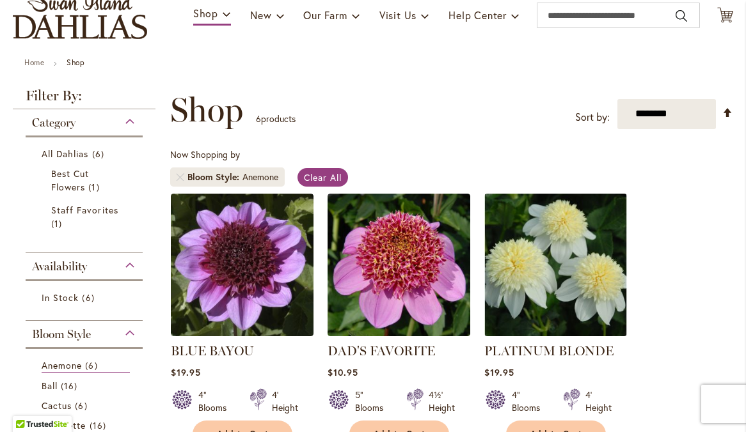
scroll to position [91, 0]
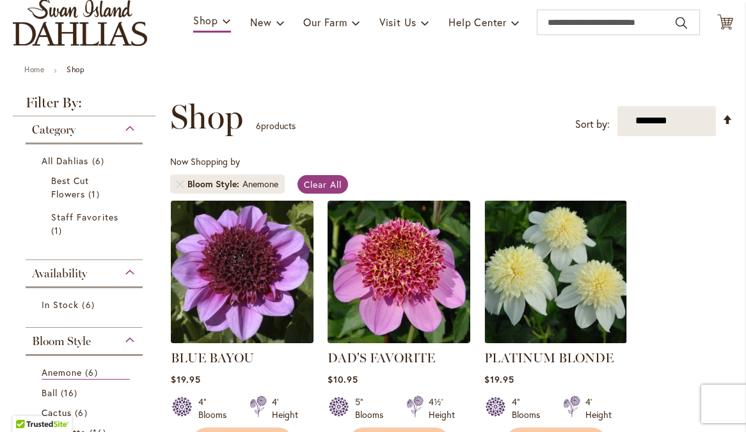
click at [257, 319] on img at bounding box center [242, 272] width 150 height 150
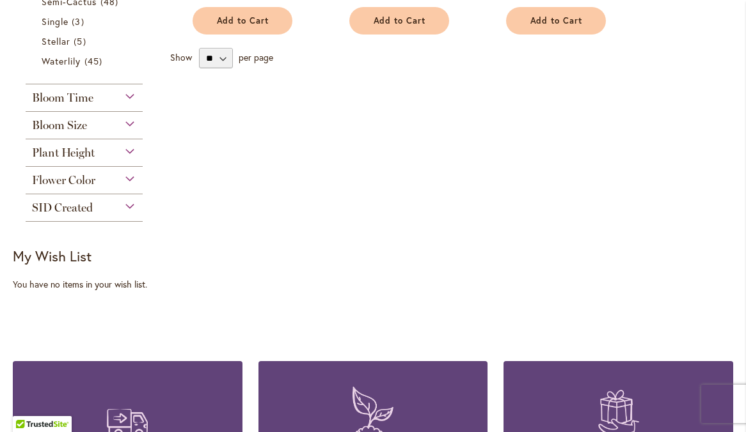
scroll to position [693, 0]
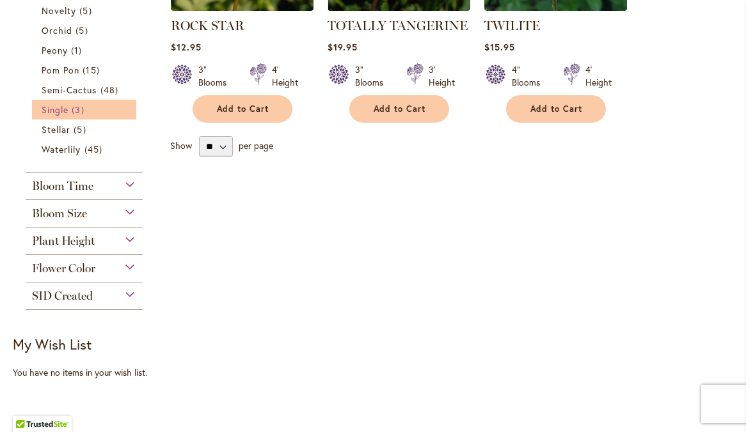
click at [82, 116] on span "3 items" at bounding box center [79, 109] width 15 height 13
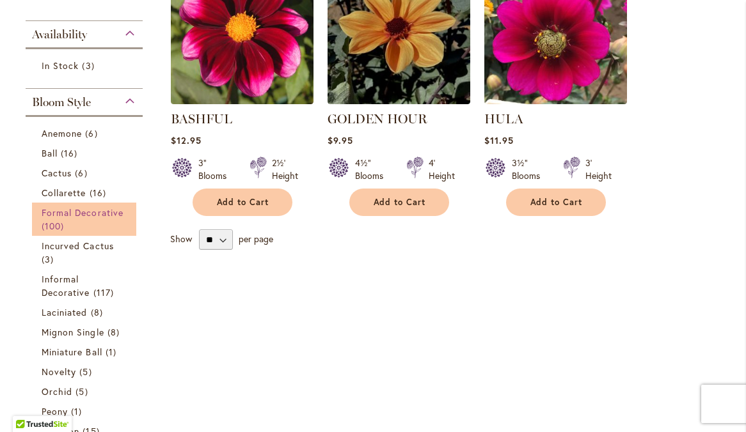
scroll to position [335, 0]
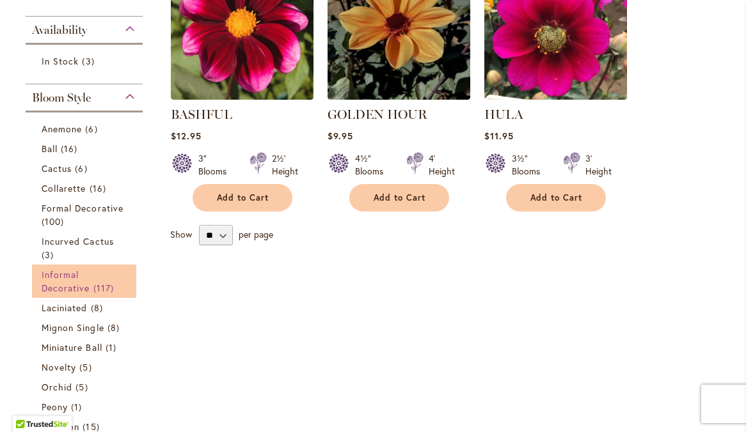
click at [86, 294] on span "Informal Decorative" at bounding box center [66, 282] width 49 height 26
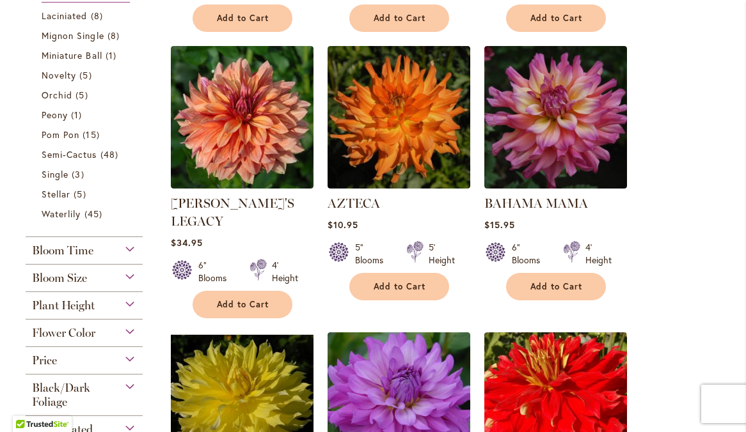
scroll to position [784, 0]
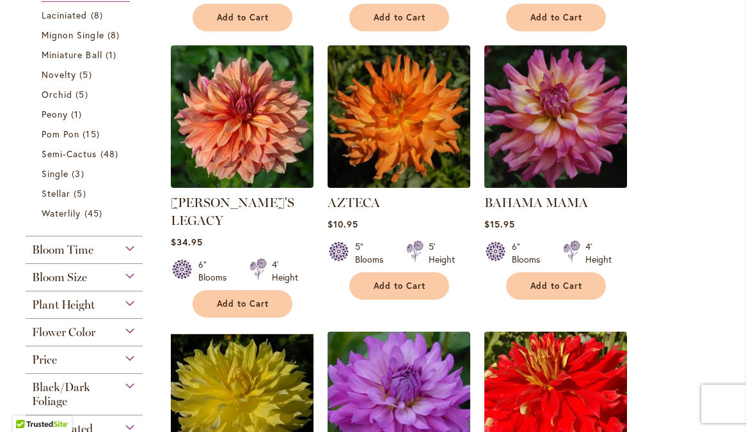
click at [566, 130] on img at bounding box center [555, 117] width 150 height 150
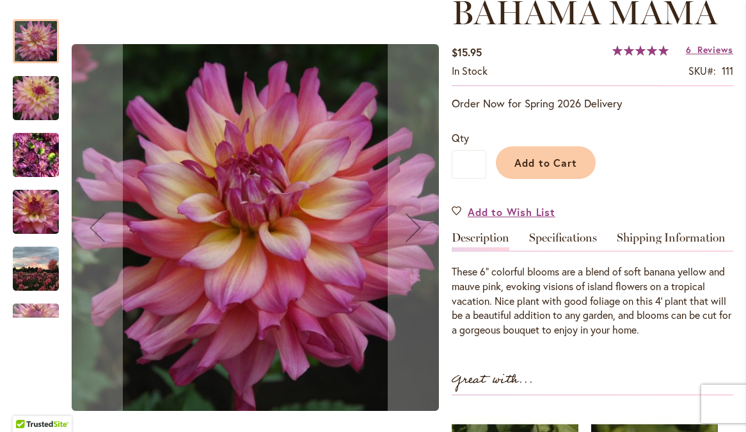
scroll to position [197, 0]
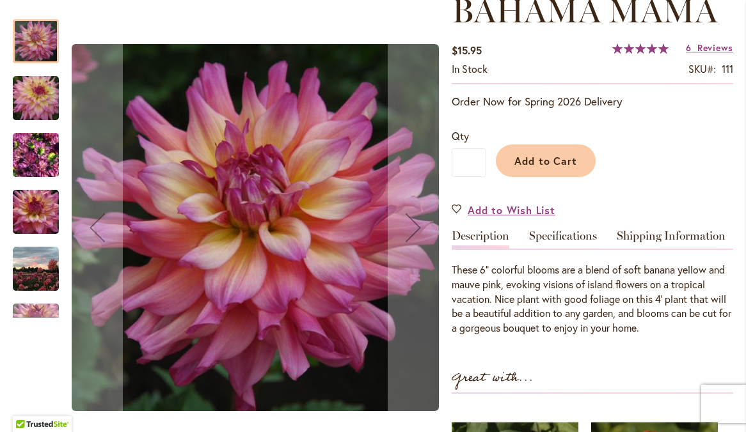
click at [44, 155] on img "Bahama Mama" at bounding box center [36, 155] width 46 height 61
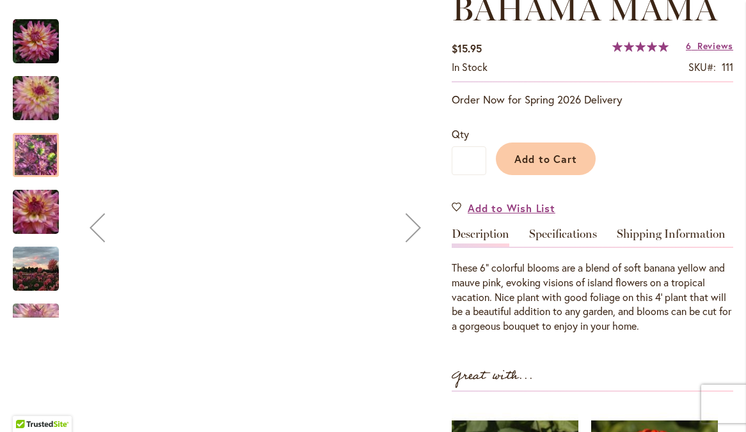
scroll to position [198, 0]
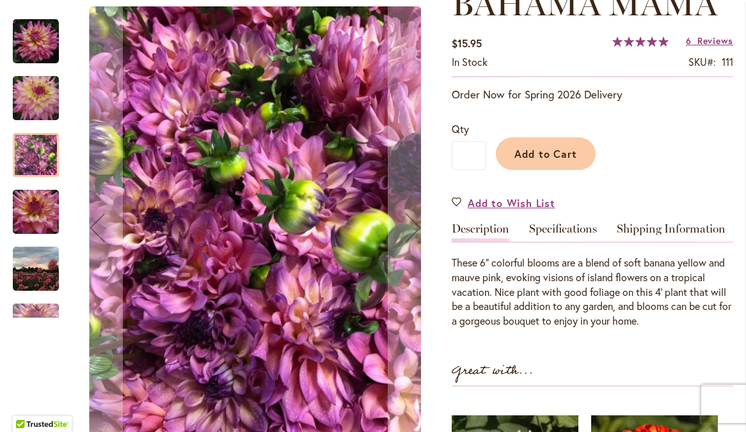
click at [38, 266] on img "Bahama Mama" at bounding box center [36, 269] width 46 height 46
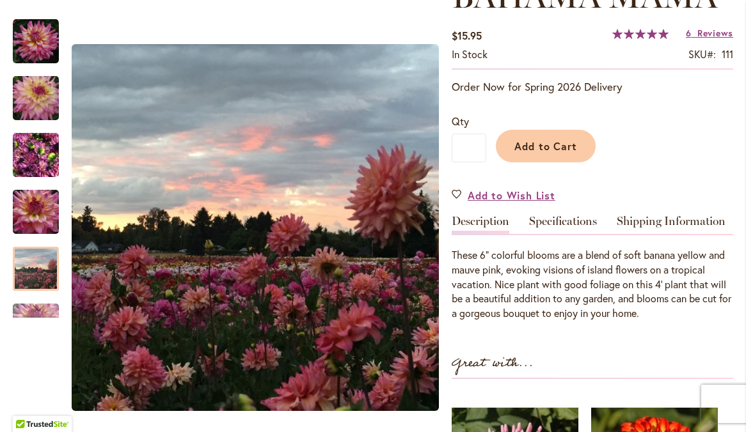
scroll to position [214, 0]
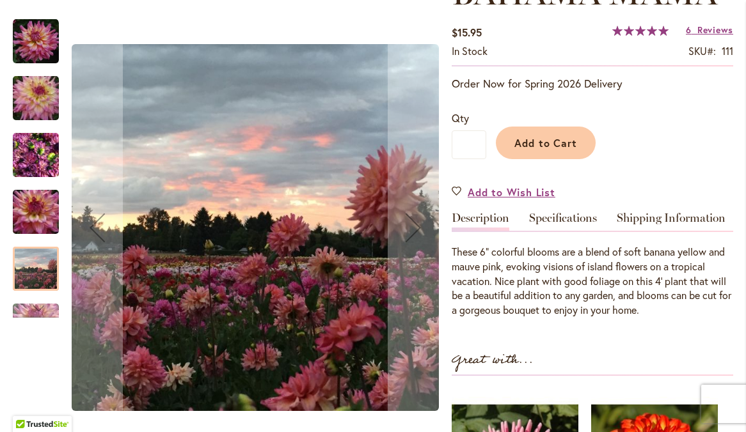
click at [30, 215] on img "Bahama Mama" at bounding box center [36, 212] width 92 height 61
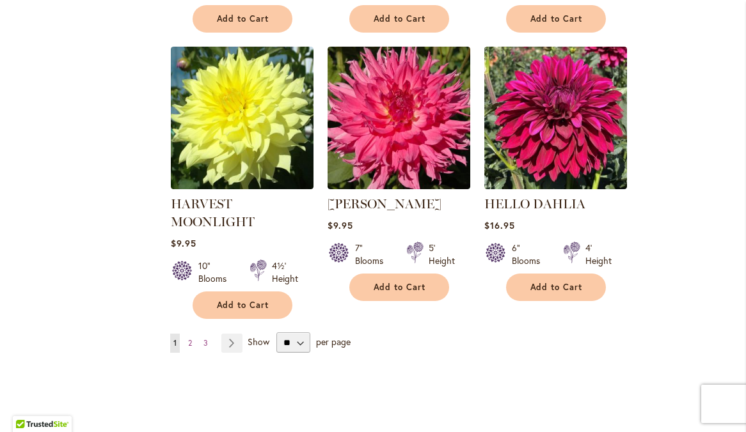
scroll to position [4382, 0]
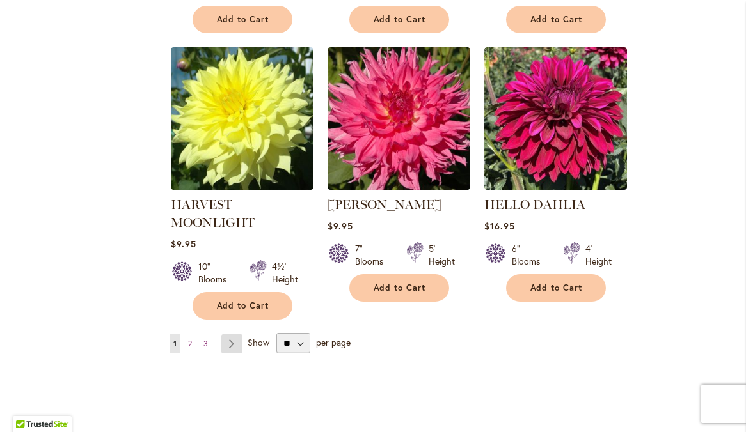
click at [223, 335] on link "Page Next" at bounding box center [231, 344] width 21 height 19
drag, startPoint x: 230, startPoint y: 274, endPoint x: 280, endPoint y: 262, distance: 51.5
click at [230, 335] on link "Page Next" at bounding box center [231, 344] width 21 height 19
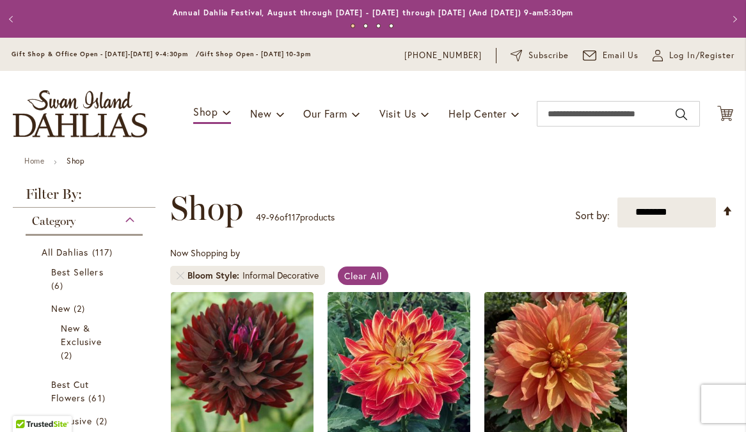
scroll to position [170, 0]
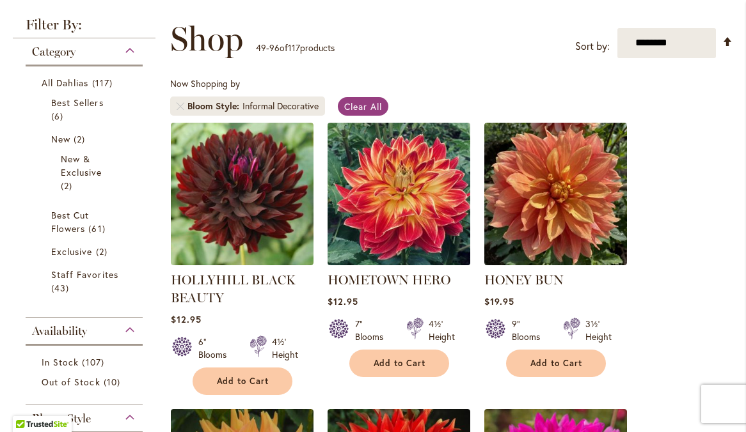
click at [415, 206] on img at bounding box center [399, 194] width 150 height 150
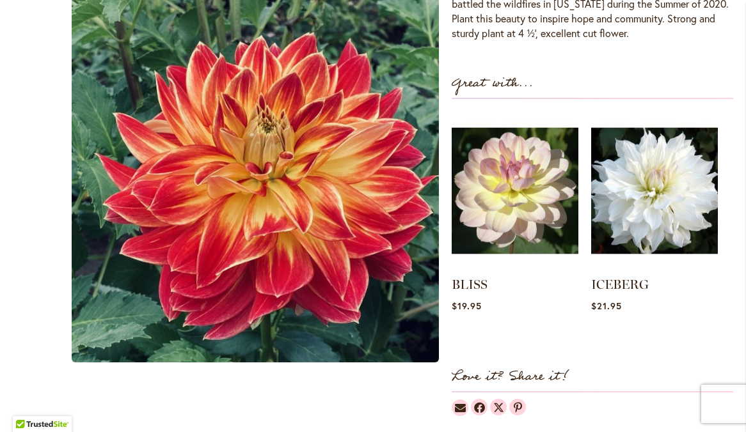
scroll to position [560, 0]
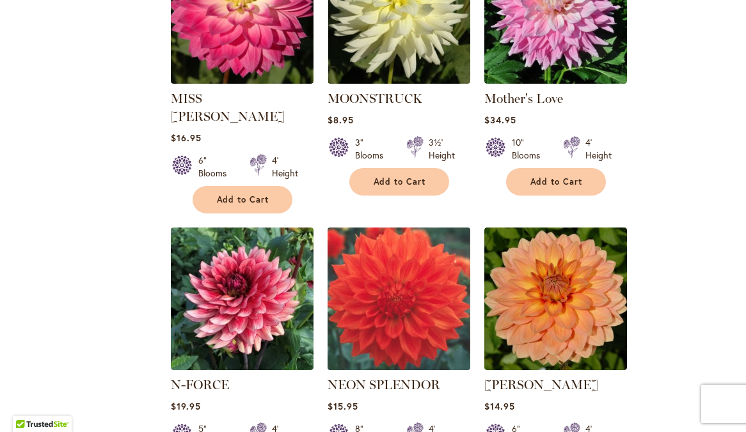
scroll to position [2841, 0]
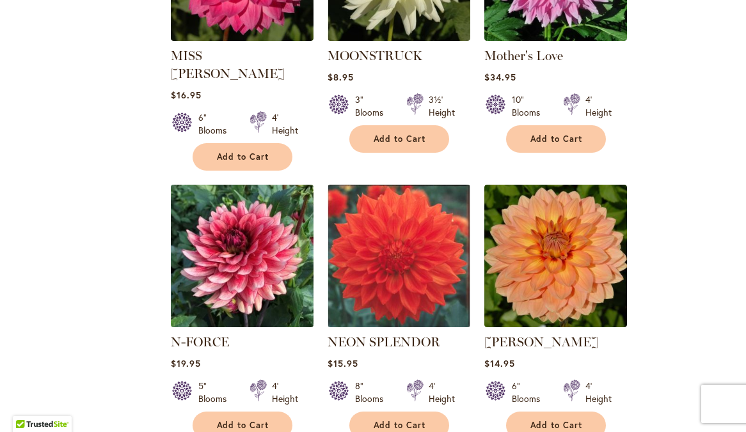
click at [254, 230] on img at bounding box center [242, 256] width 150 height 150
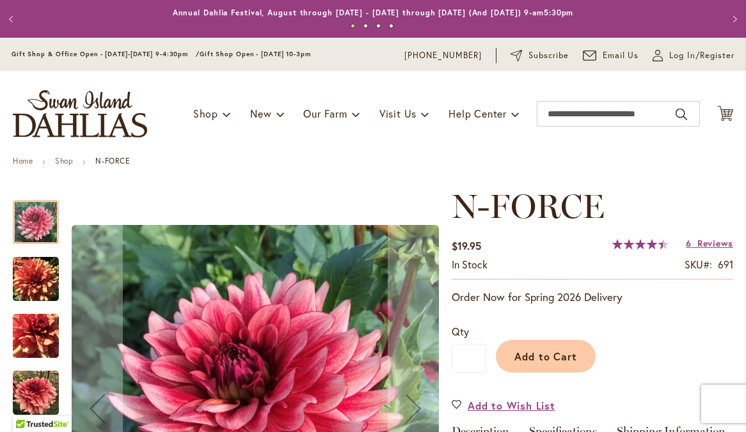
scroll to position [443, 0]
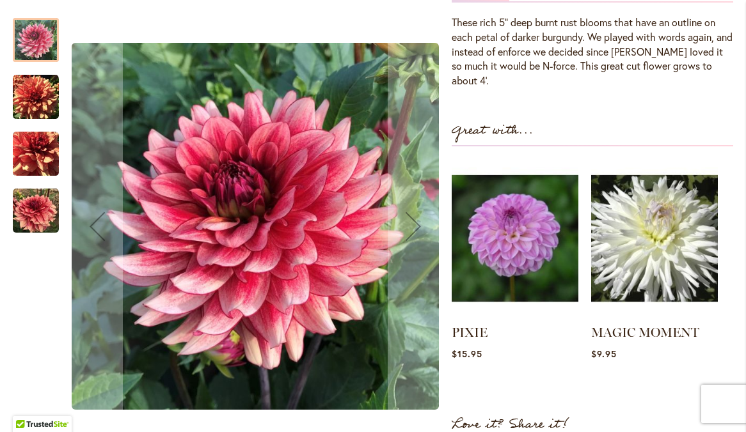
click at [29, 211] on img "N-FORCE" at bounding box center [36, 210] width 46 height 46
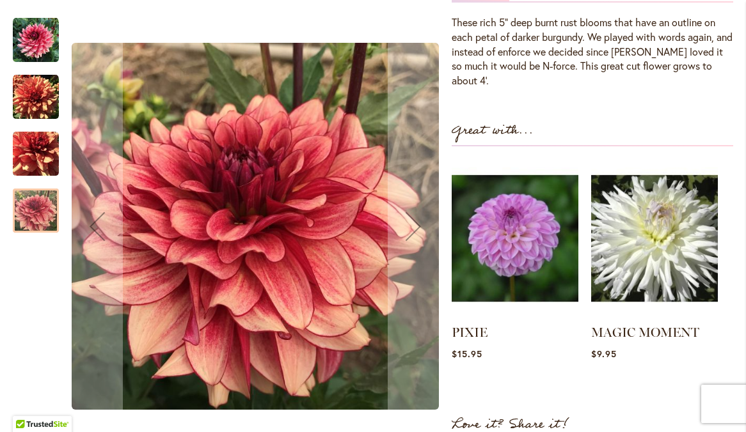
click at [36, 88] on img "N-FORCE" at bounding box center [36, 97] width 46 height 46
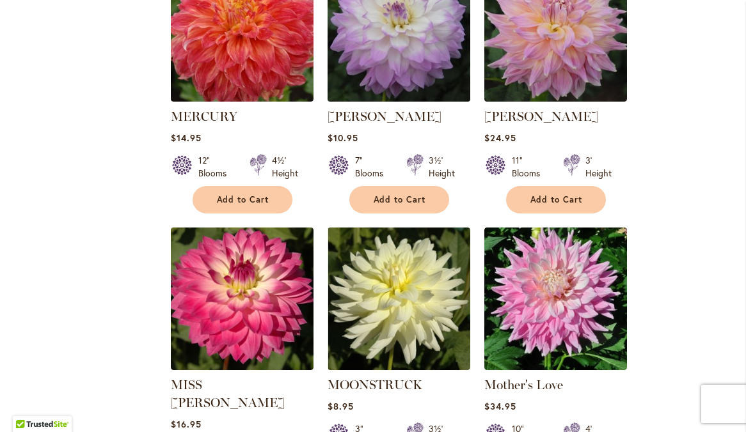
scroll to position [2521, 0]
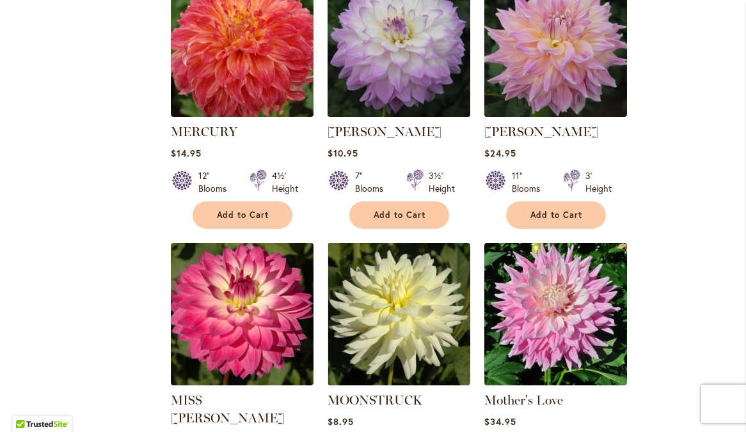
click at [406, 21] on img at bounding box center [399, 46] width 150 height 150
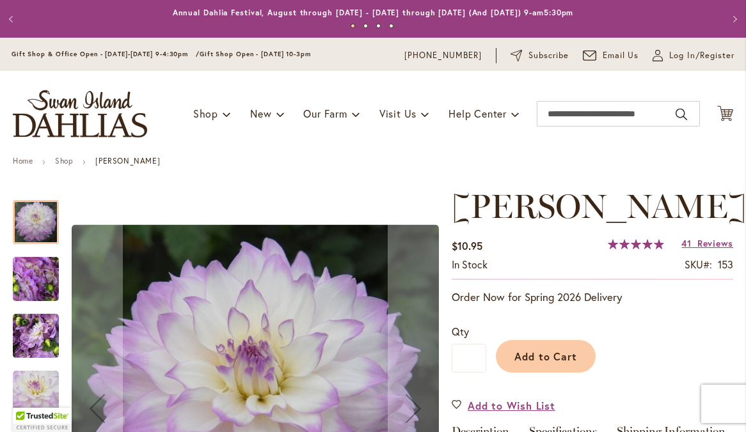
click at [32, 348] on img "MIKAYLA MIRANDA" at bounding box center [36, 336] width 92 height 69
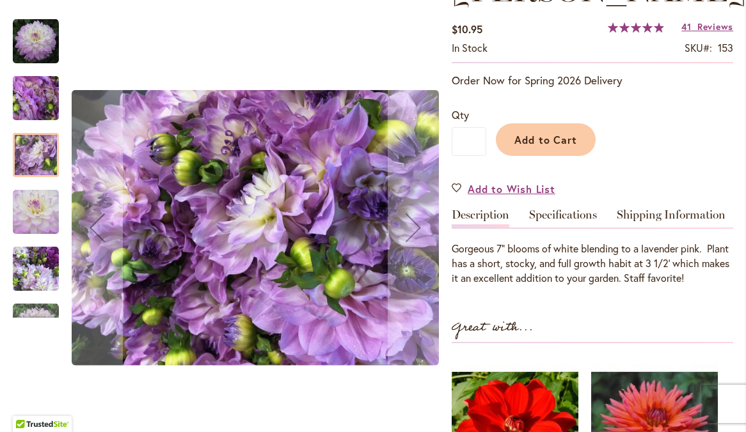
scroll to position [217, 0]
click at [29, 284] on img "MIKAYLA MIRANDA" at bounding box center [36, 269] width 46 height 46
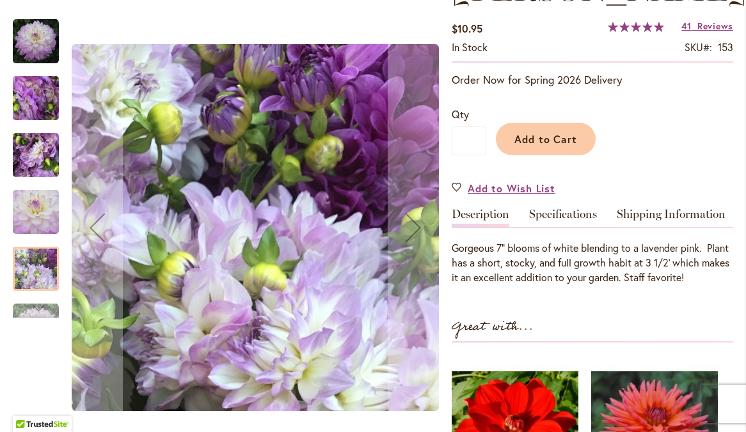
click at [39, 313] on div "Next" at bounding box center [35, 308] width 19 height 19
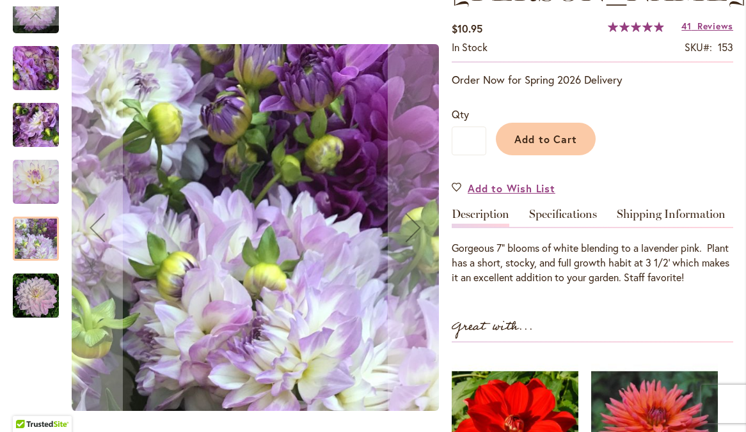
click at [45, 297] on img "MIKAYLA MIRANDA" at bounding box center [36, 296] width 46 height 46
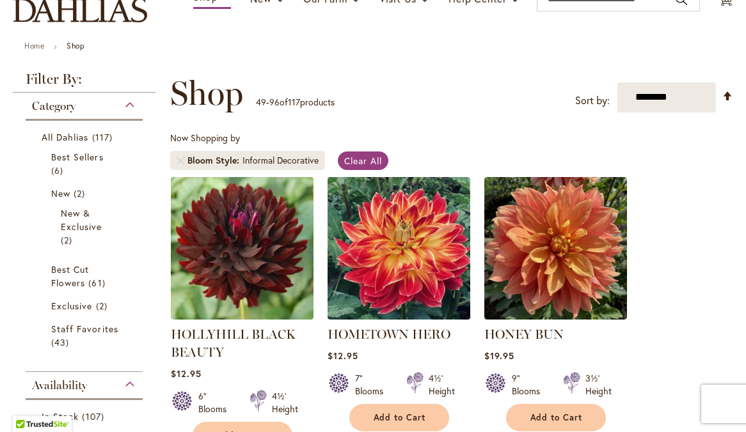
scroll to position [140, 0]
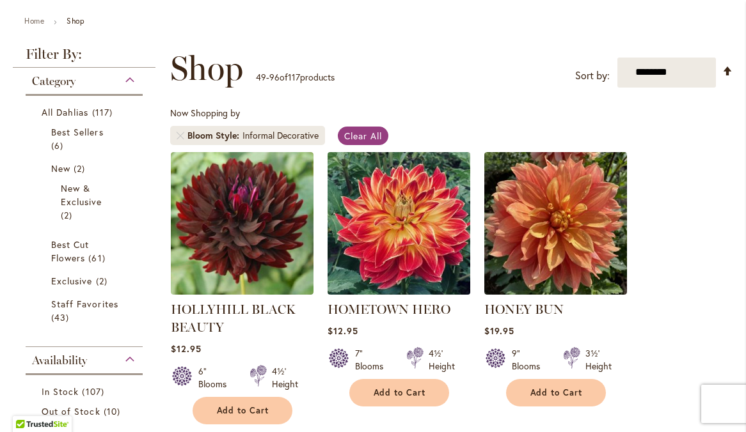
click at [407, 240] on img at bounding box center [399, 223] width 150 height 150
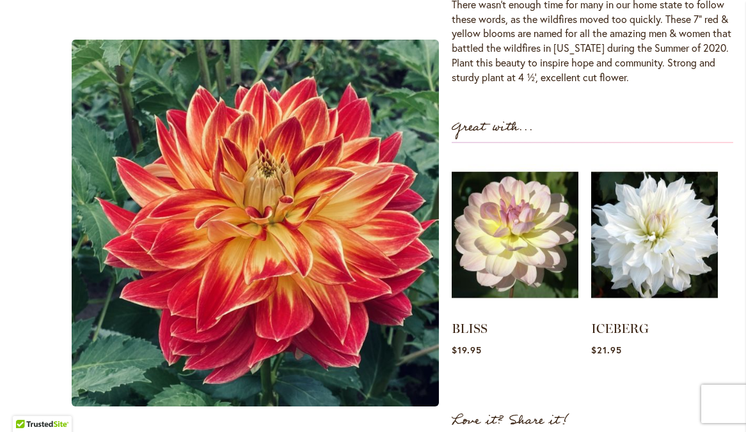
scroll to position [521, 0]
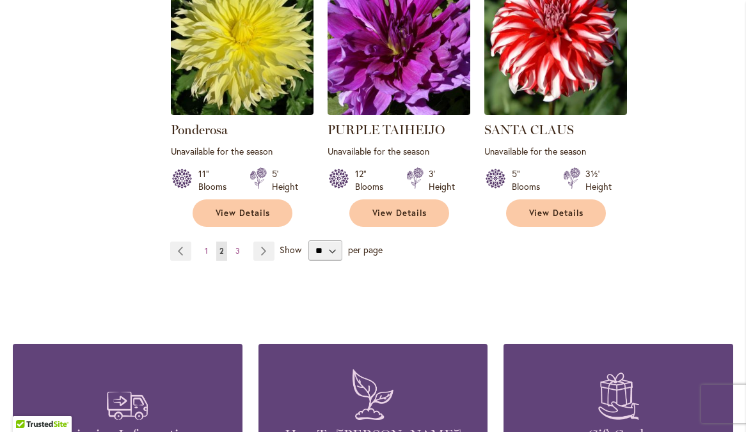
scroll to position [4440, 0]
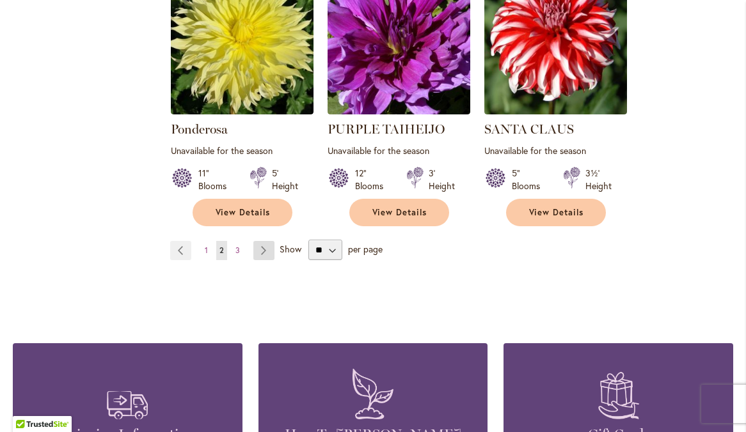
click at [260, 241] on link "Page Next" at bounding box center [263, 250] width 21 height 19
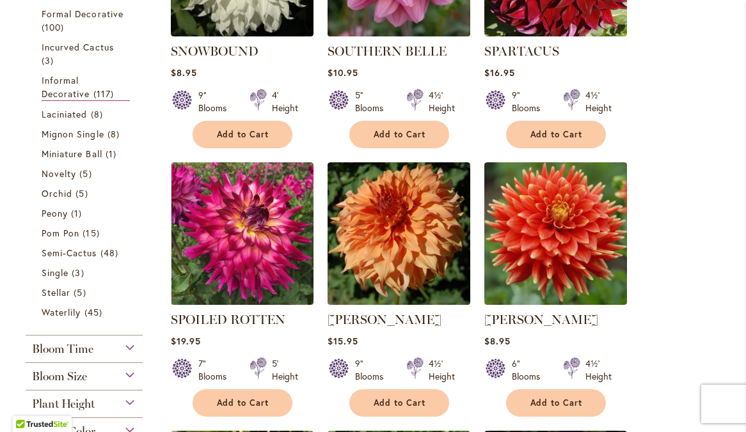
scroll to position [706, 0]
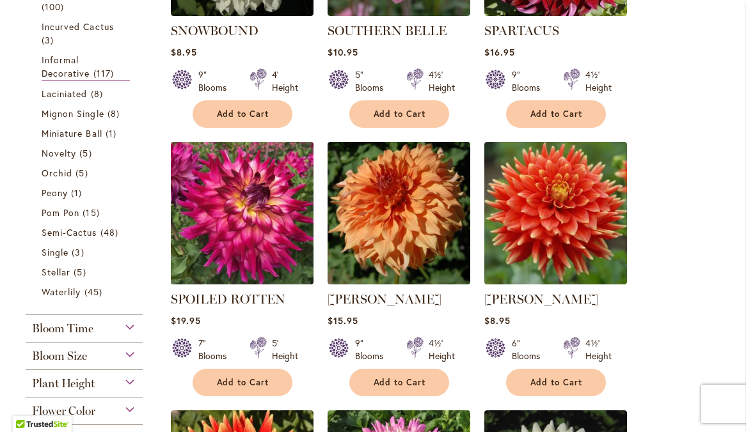
click at [254, 201] on img at bounding box center [242, 213] width 150 height 150
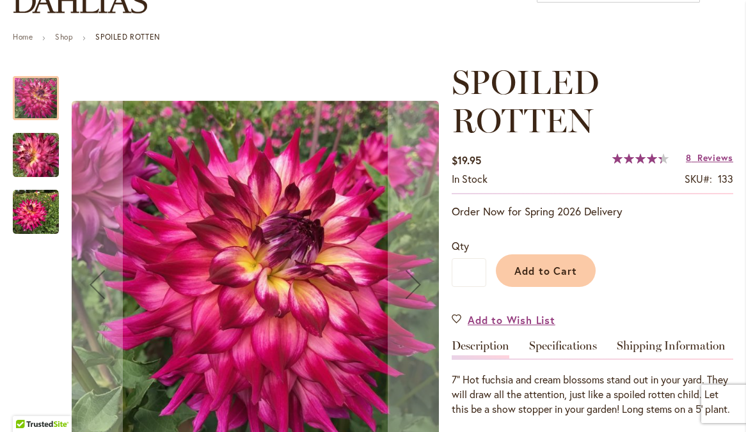
scroll to position [125, 0]
click at [21, 219] on img "SPOILED ROTTEN" at bounding box center [36, 212] width 46 height 46
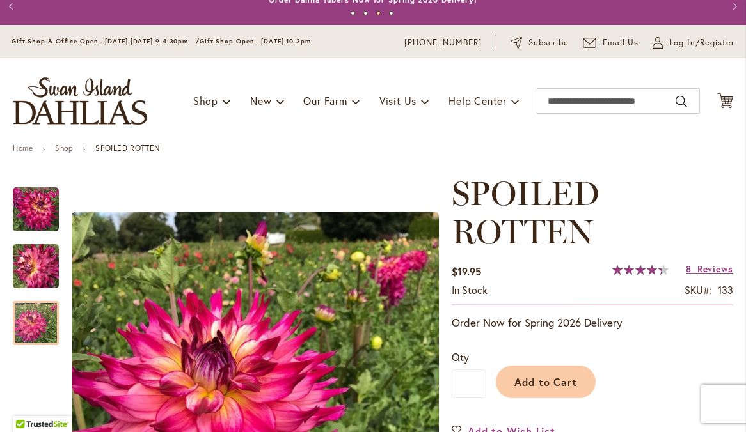
scroll to position [0, 0]
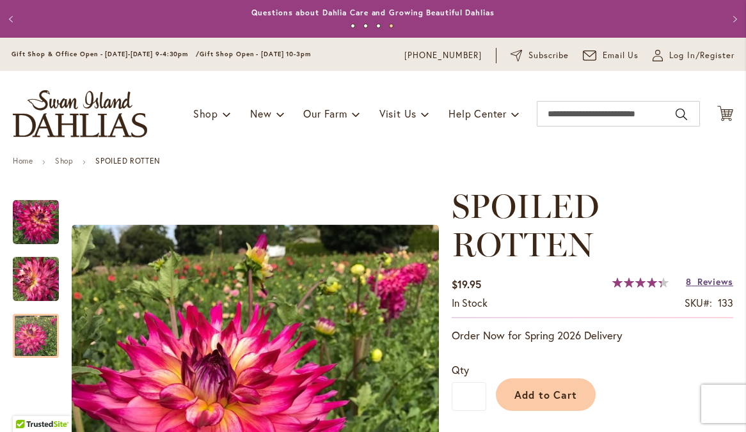
click at [719, 288] on span "Reviews" at bounding box center [715, 282] width 36 height 12
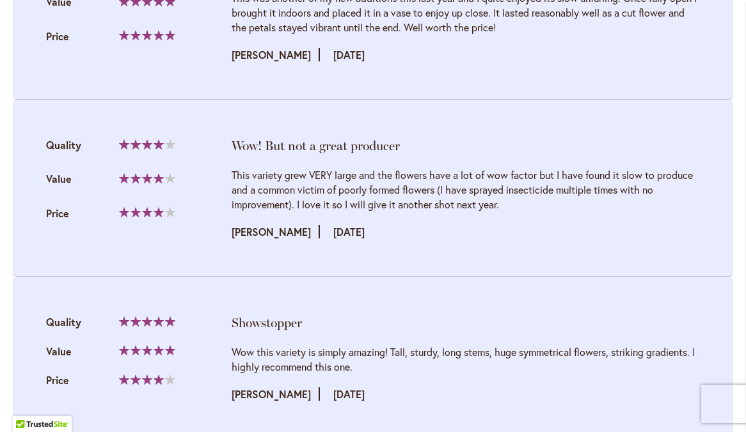
scroll to position [2494, 0]
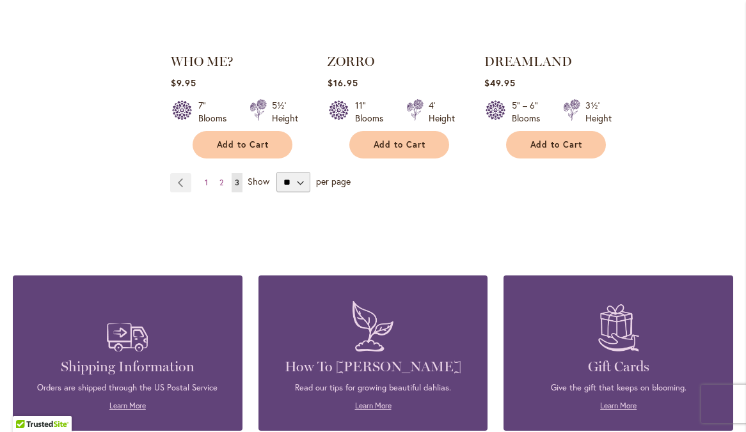
scroll to position [2019, 0]
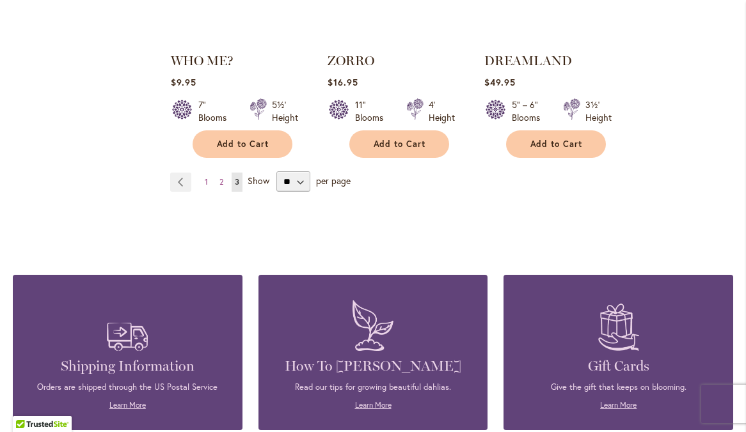
click at [236, 177] on span "3" at bounding box center [237, 182] width 4 height 10
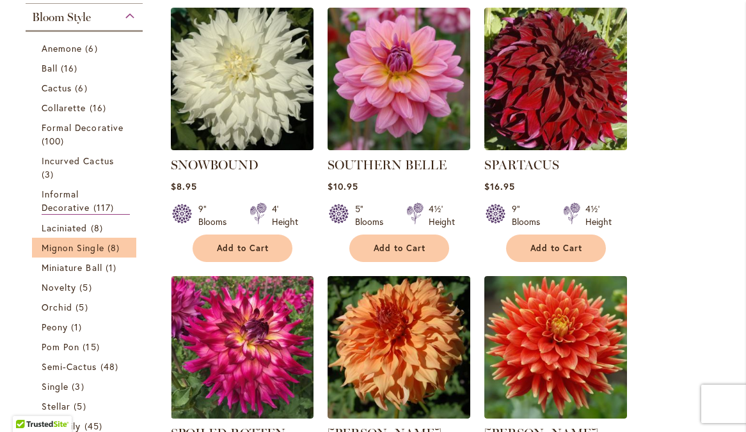
scroll to position [572, 0]
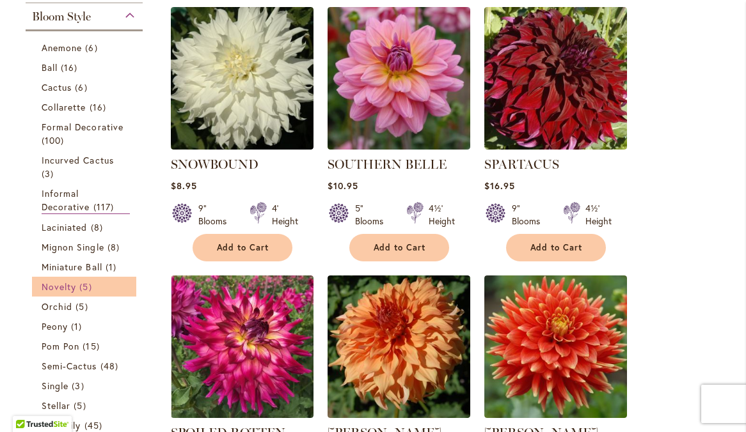
click at [61, 293] on span "Novelty" at bounding box center [59, 287] width 35 height 12
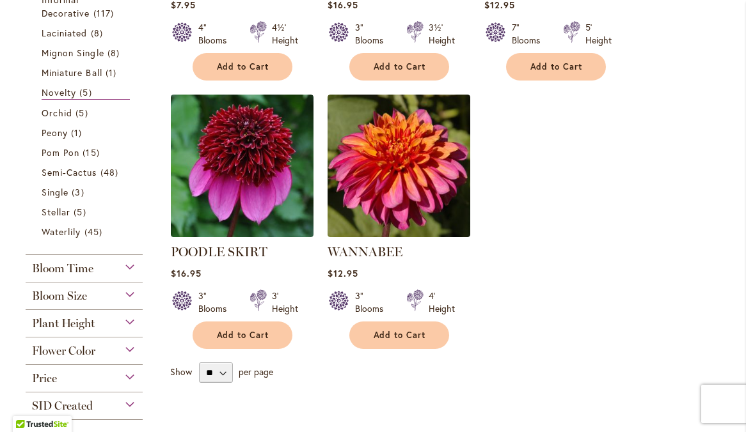
scroll to position [456, 0]
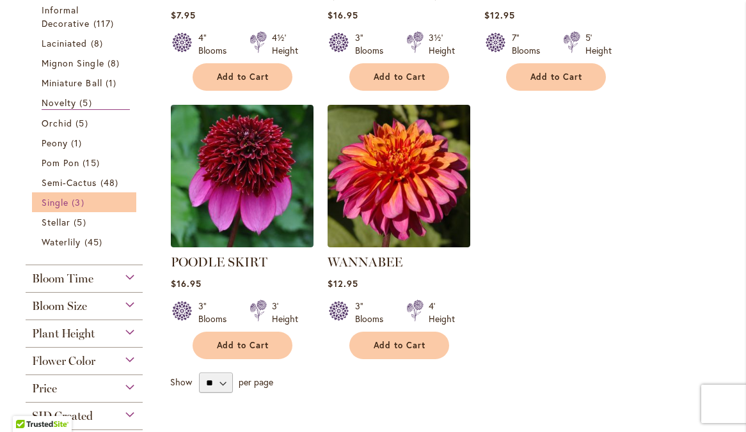
click at [77, 209] on span "3 items" at bounding box center [79, 202] width 15 height 13
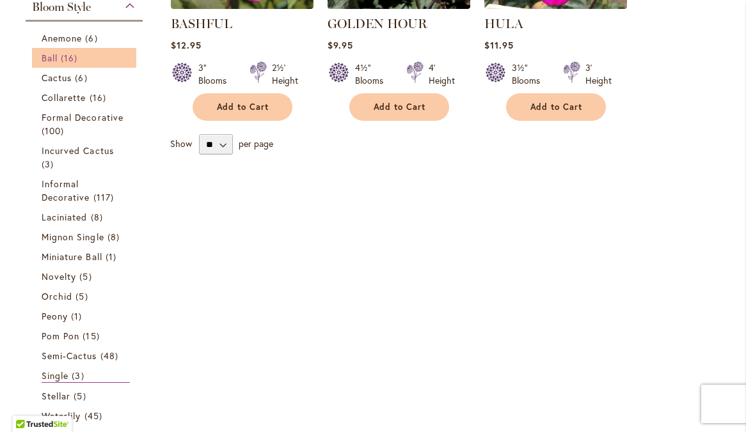
scroll to position [434, 0]
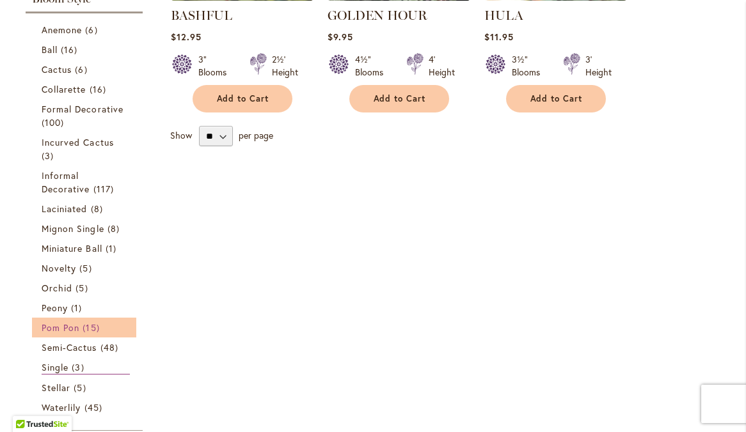
click at [67, 334] on span "Pom Pon" at bounding box center [61, 328] width 38 height 12
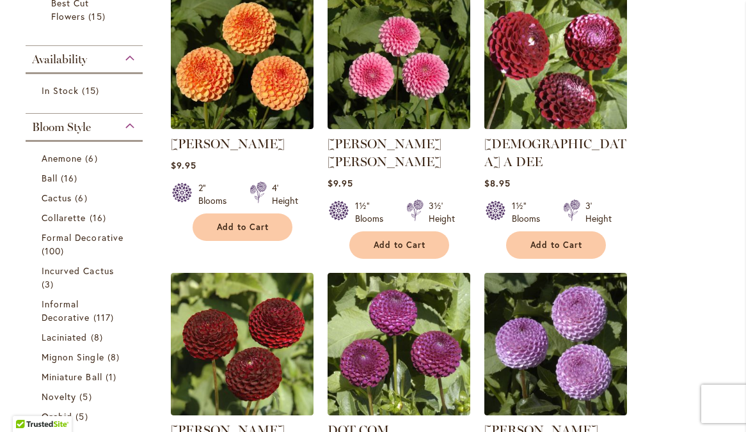
scroll to position [306, 0]
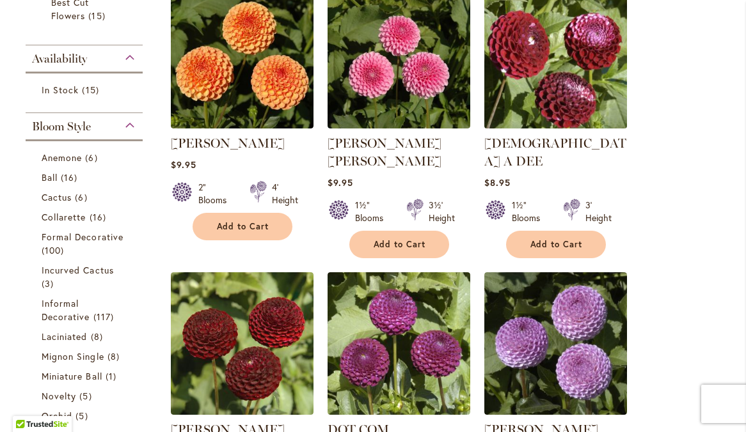
click at [538, 107] on img at bounding box center [555, 57] width 150 height 150
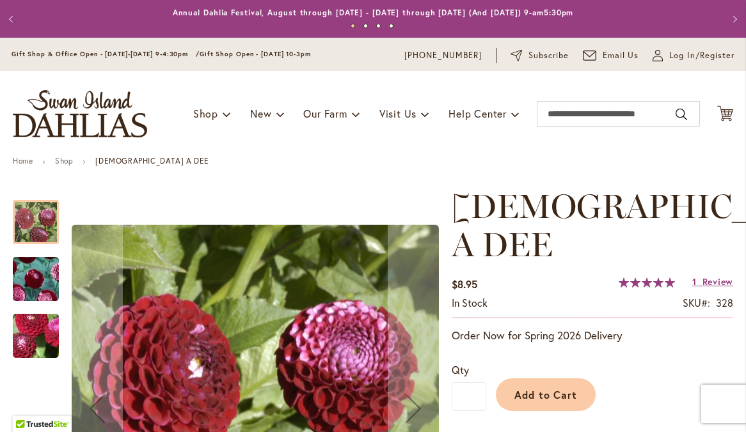
click at [31, 299] on img "CHICK A DEE" at bounding box center [36, 279] width 92 height 86
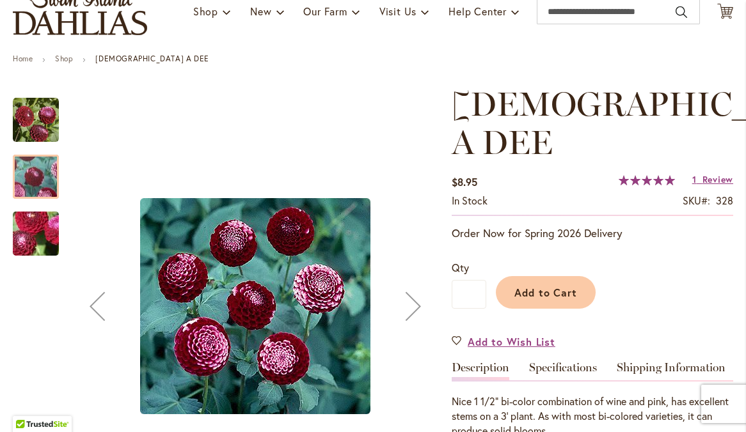
scroll to position [100, 0]
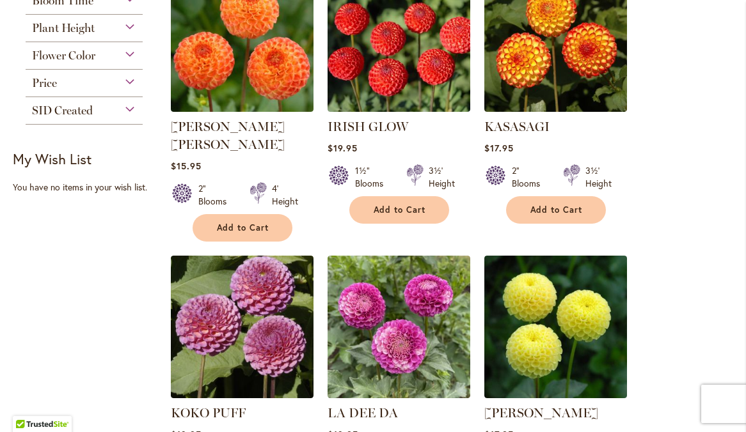
scroll to position [881, 0]
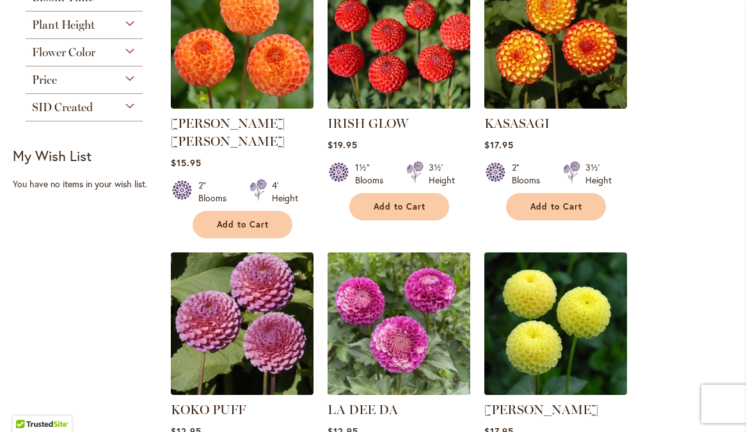
click at [404, 290] on img at bounding box center [399, 324] width 150 height 150
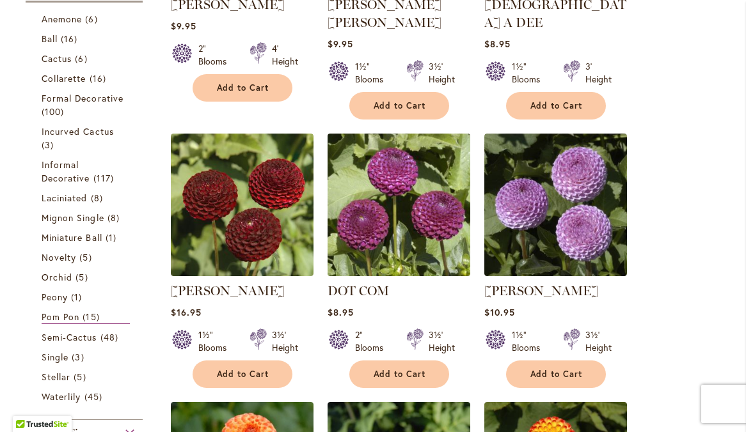
scroll to position [449, 0]
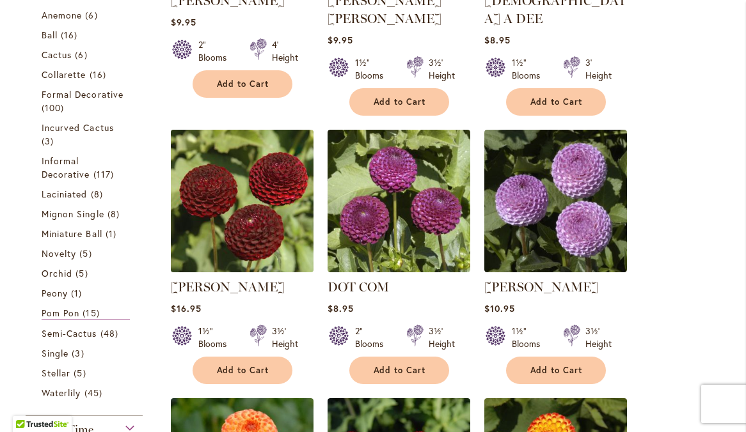
click at [259, 194] on img at bounding box center [242, 201] width 150 height 150
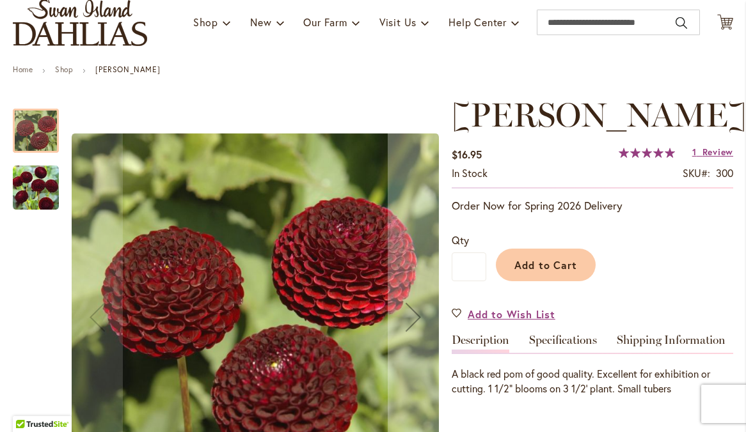
scroll to position [251, 0]
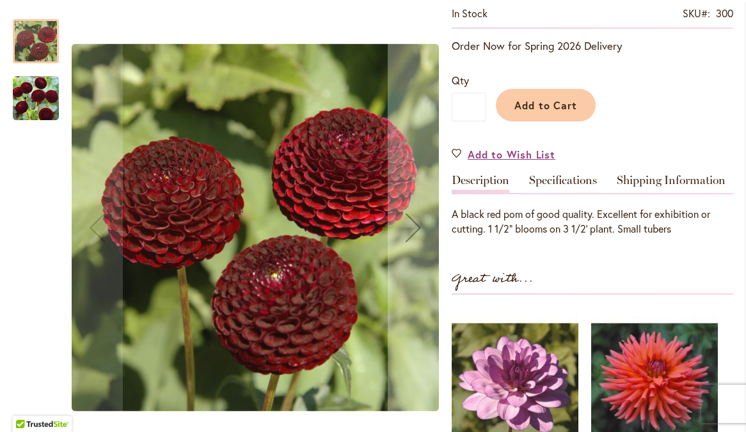
click at [31, 87] on img "CROSSFIELD EBONY" at bounding box center [36, 98] width 46 height 46
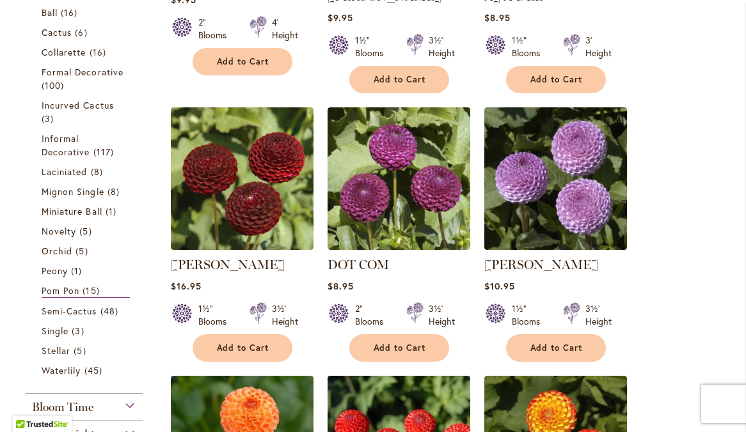
scroll to position [473, 0]
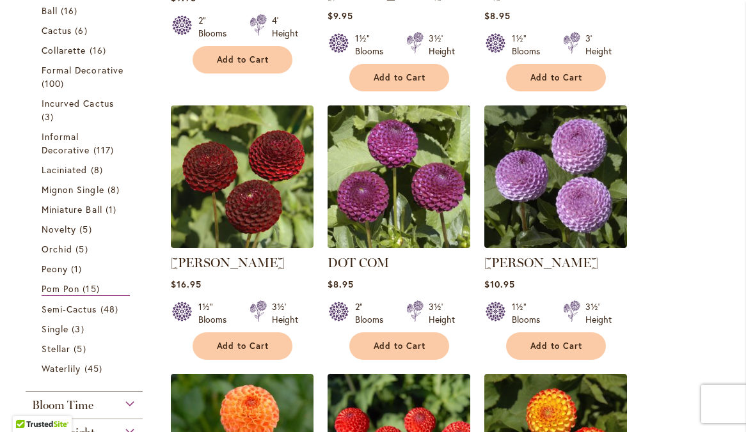
click at [441, 188] on img at bounding box center [399, 177] width 150 height 150
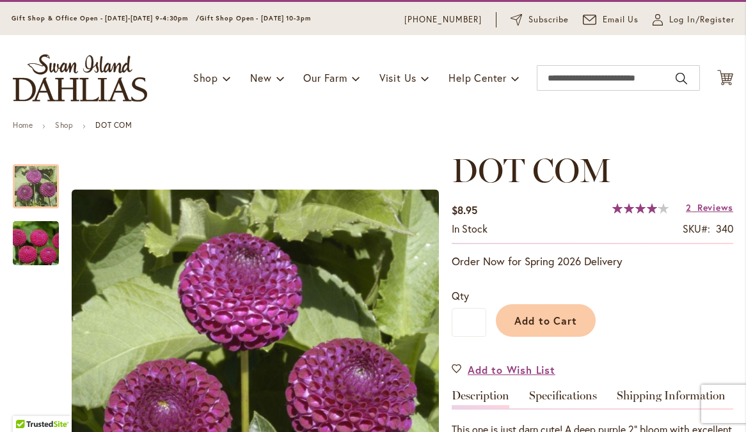
scroll to position [26, 0]
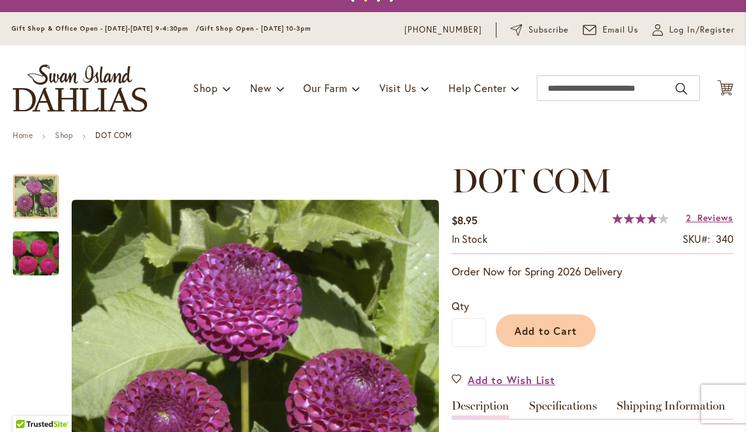
click at [704, 224] on span "Reviews" at bounding box center [715, 218] width 36 height 12
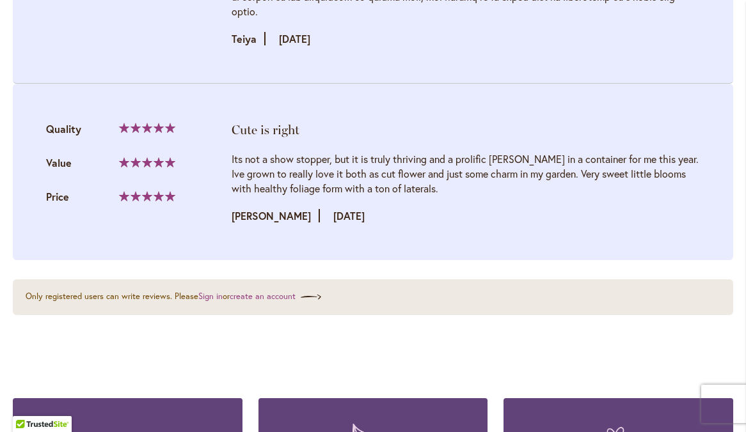
scroll to position [1723, 0]
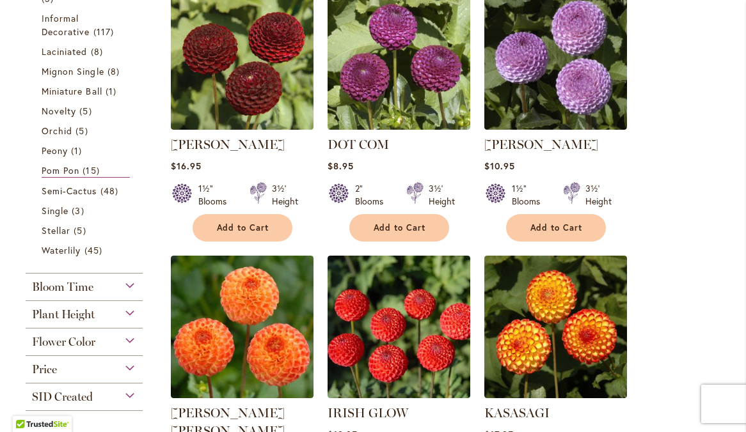
scroll to position [565, 0]
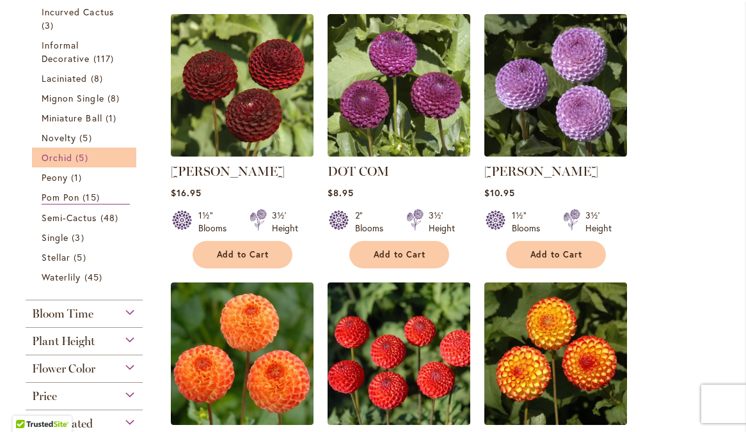
click at [76, 164] on span "5 items" at bounding box center [82, 157] width 15 height 13
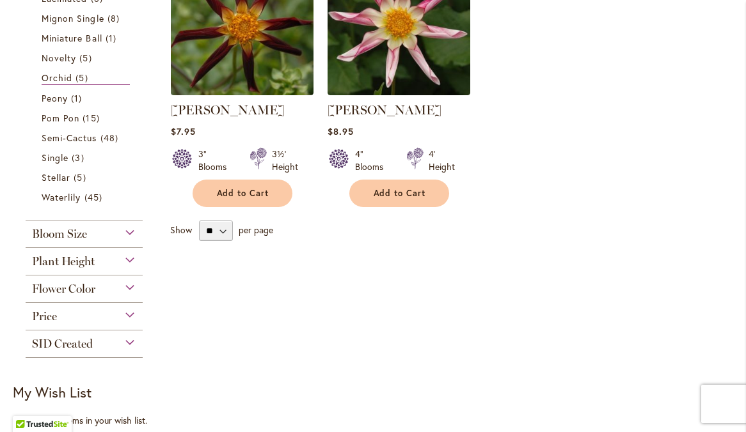
scroll to position [610, 0]
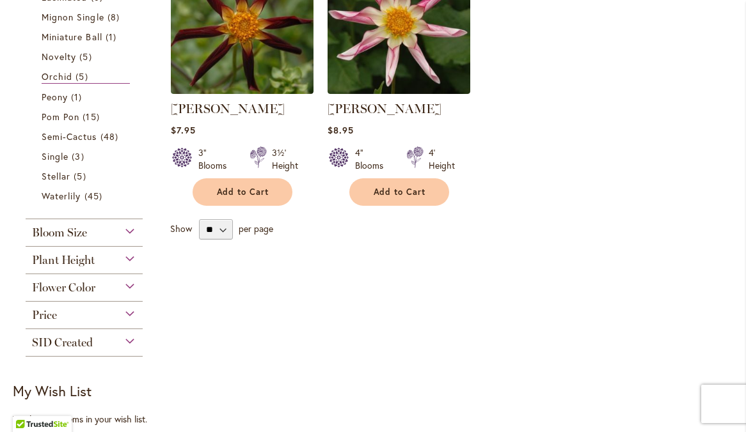
click at [130, 267] on div "Plant Height" at bounding box center [84, 257] width 117 height 20
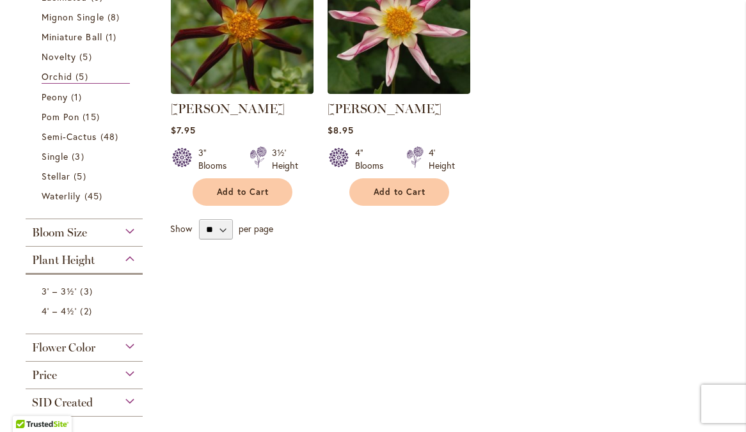
click at [129, 355] on div "Flower Color" at bounding box center [84, 345] width 117 height 20
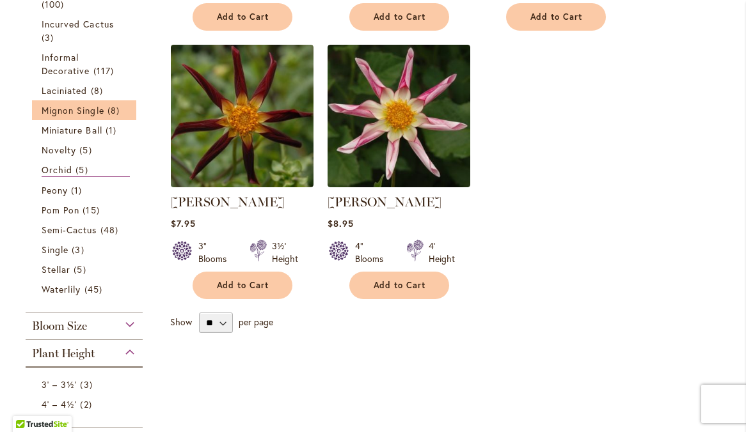
scroll to position [514, 0]
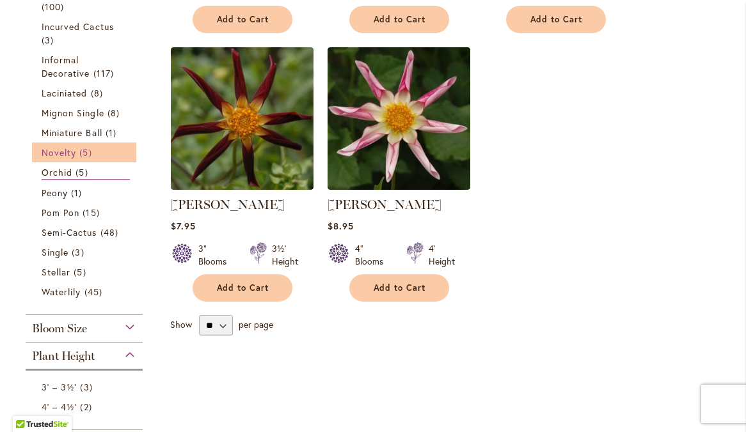
click at [72, 159] on span "Novelty" at bounding box center [59, 152] width 35 height 12
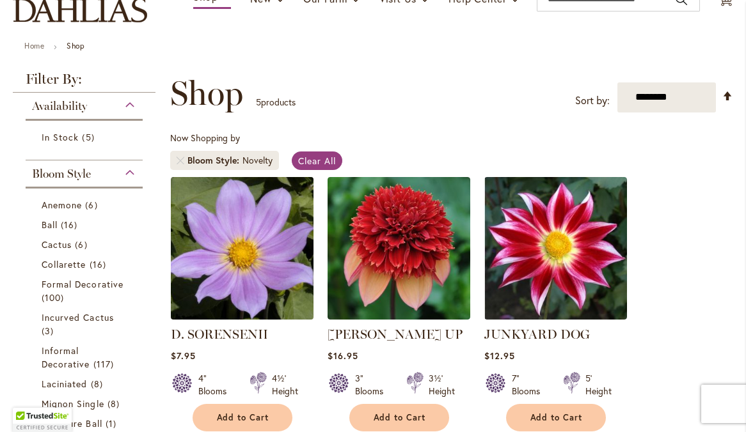
scroll to position [140, 0]
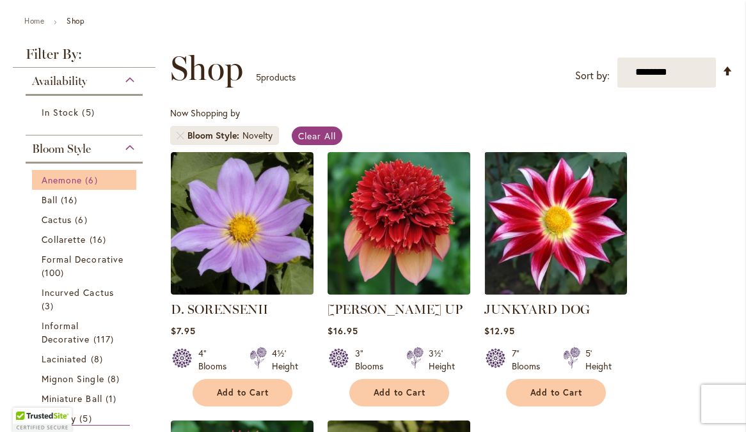
click at [76, 186] on span "Anemone" at bounding box center [62, 180] width 40 height 12
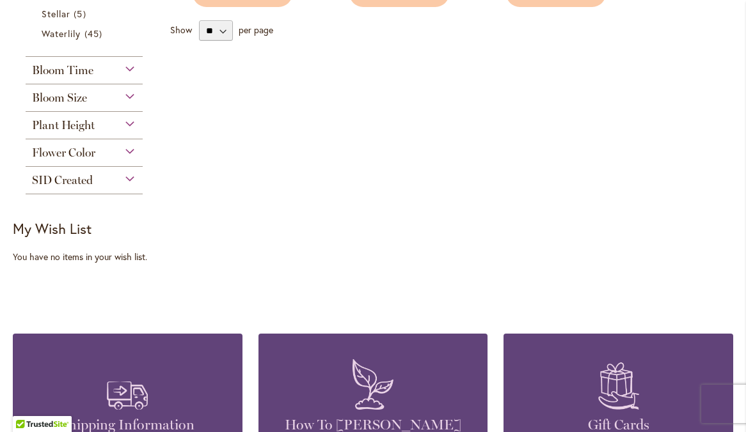
scroll to position [809, 0]
